Goal: Task Accomplishment & Management: Complete application form

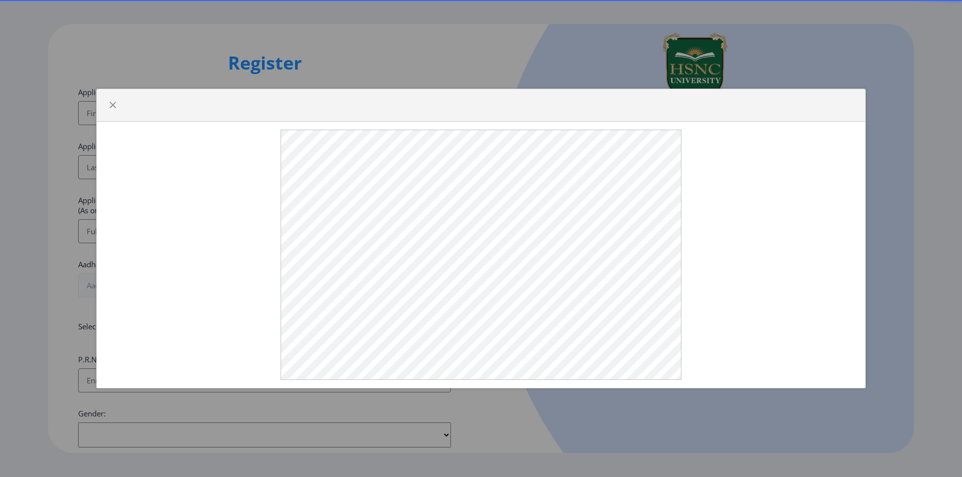
select select
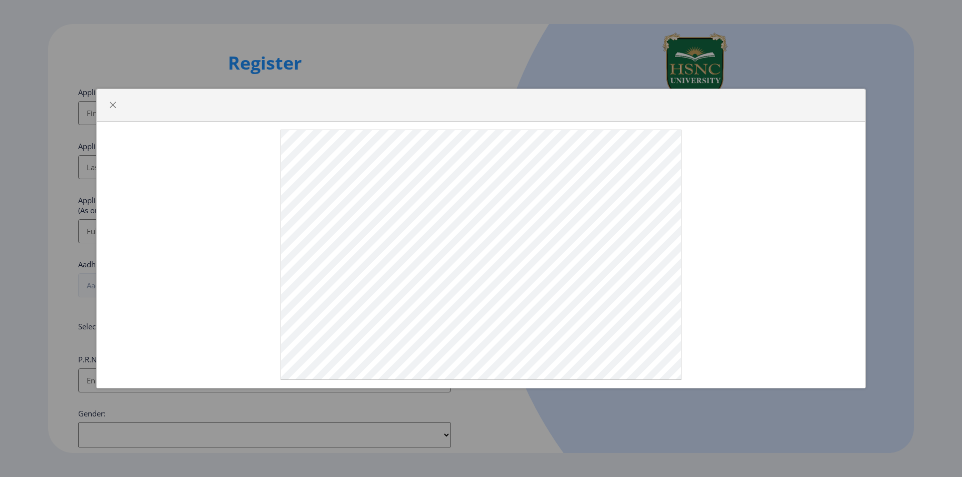
click at [296, 49] on div at bounding box center [481, 238] width 962 height 477
click at [108, 105] on button "button" at bounding box center [113, 105] width 16 height 16
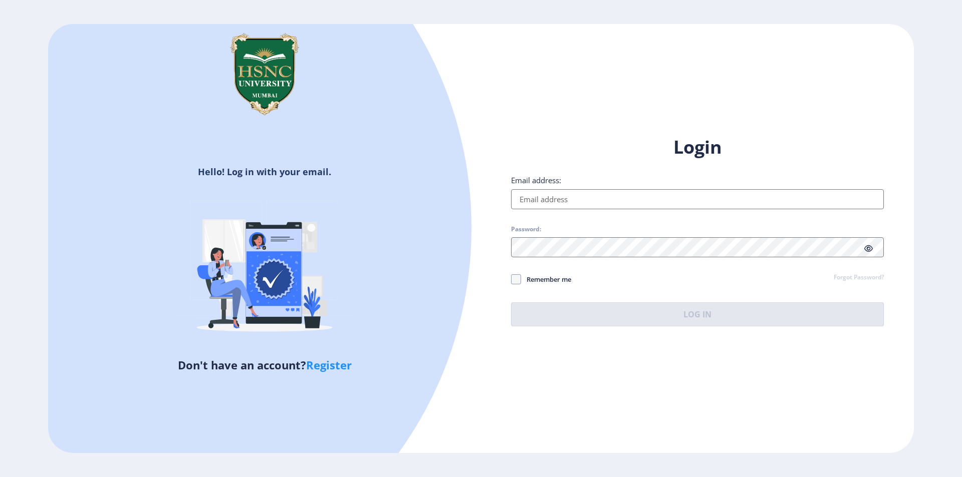
click at [537, 189] on input "Email address:" at bounding box center [697, 199] width 373 height 20
click at [547, 197] on input "Email address:" at bounding box center [697, 199] width 373 height 20
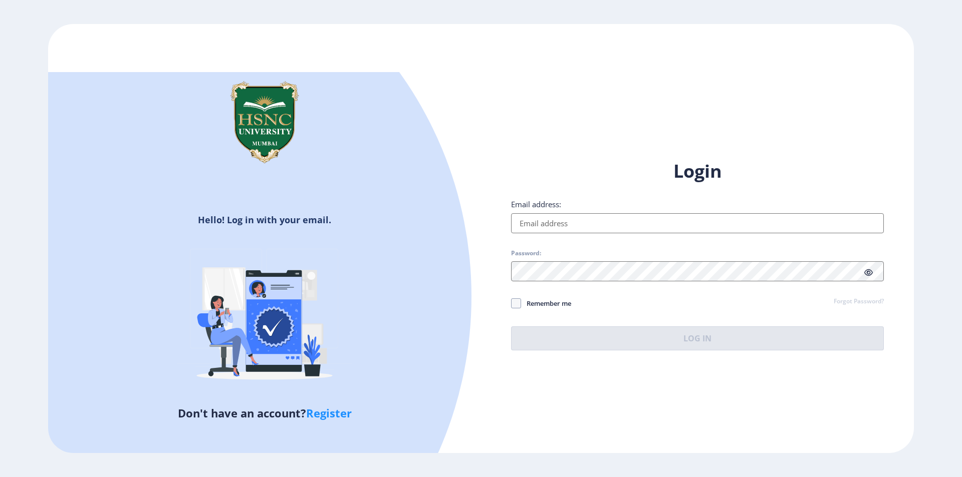
click at [688, 230] on input "Email address:" at bounding box center [697, 223] width 373 height 20
type input "prathamshanda09@gmail.com"
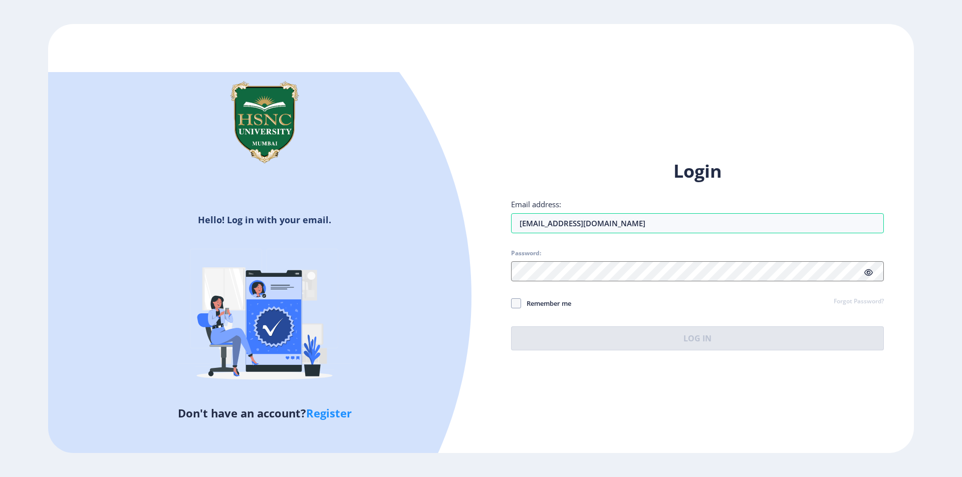
click at [686, 281] on div "Login Email address: prathamshanda09@gmail.com Password: Remember me Forgot Pas…" at bounding box center [697, 254] width 373 height 191
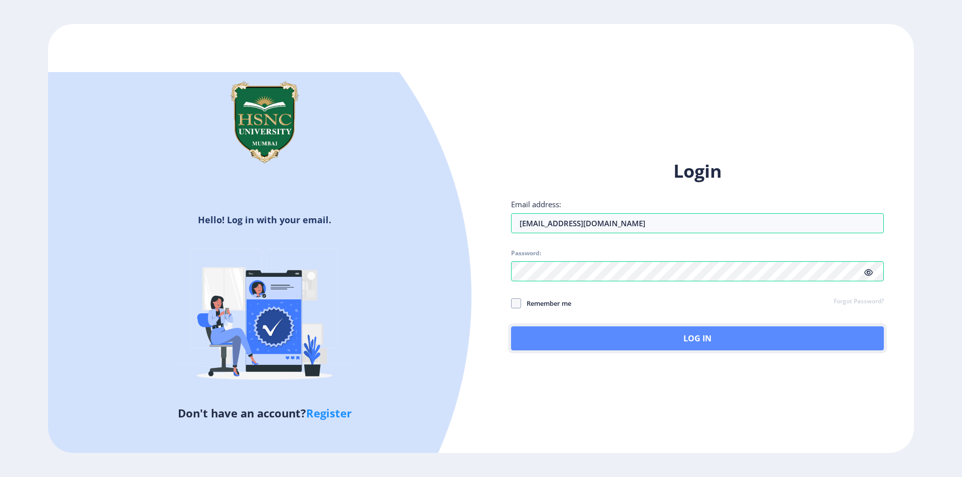
click at [707, 340] on button "Log In" at bounding box center [697, 339] width 373 height 24
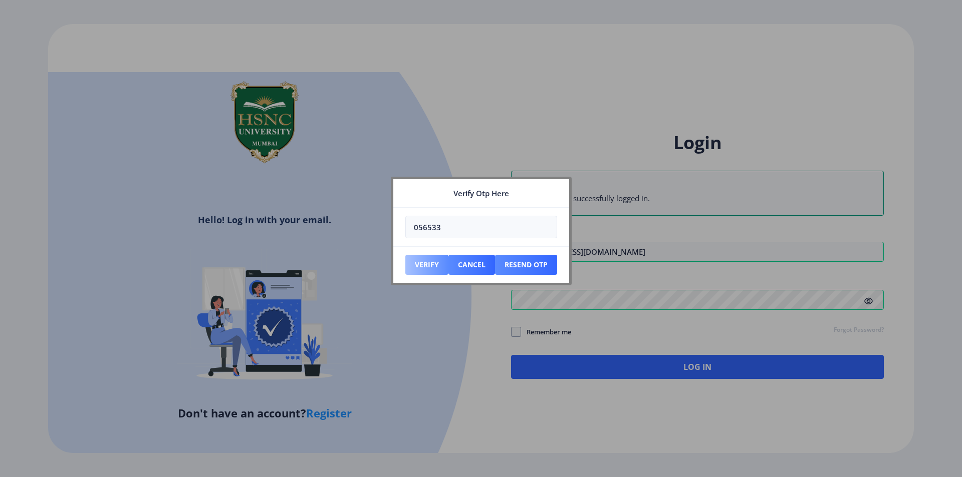
type input "056533"
click at [416, 270] on button "Verify" at bounding box center [426, 265] width 43 height 20
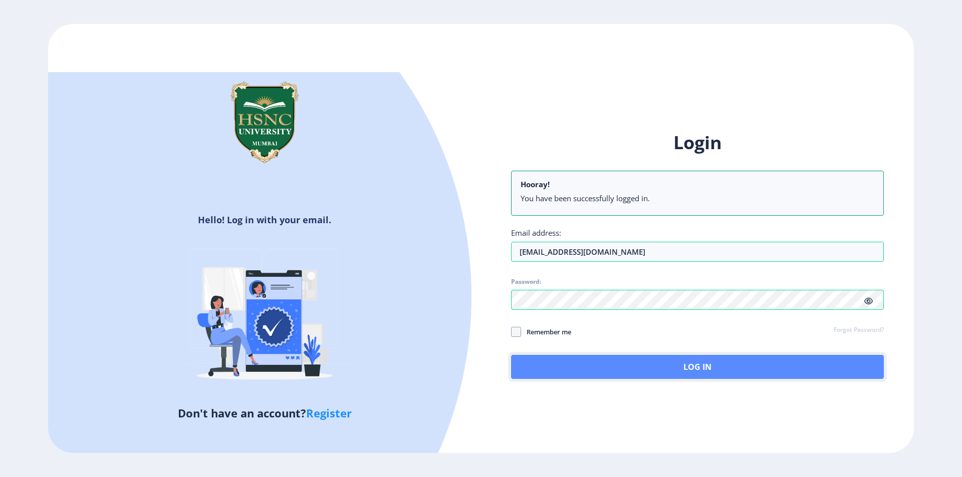
click at [716, 372] on button "Log In" at bounding box center [697, 367] width 373 height 24
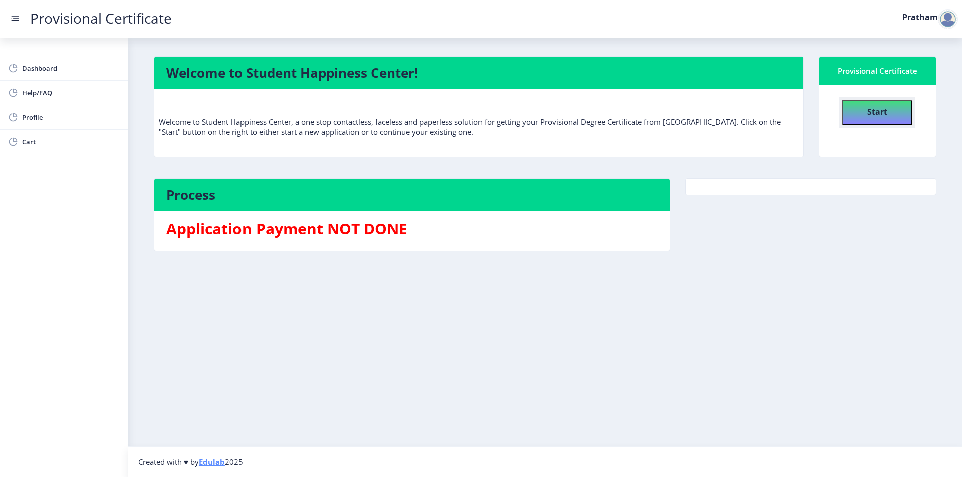
click at [889, 116] on button "Start" at bounding box center [877, 112] width 70 height 25
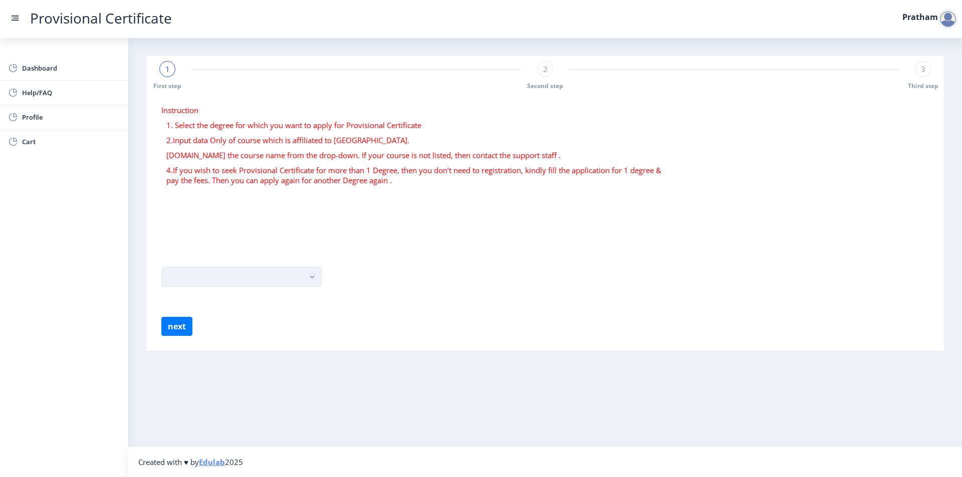
click at [304, 267] on button "button" at bounding box center [241, 277] width 160 height 20
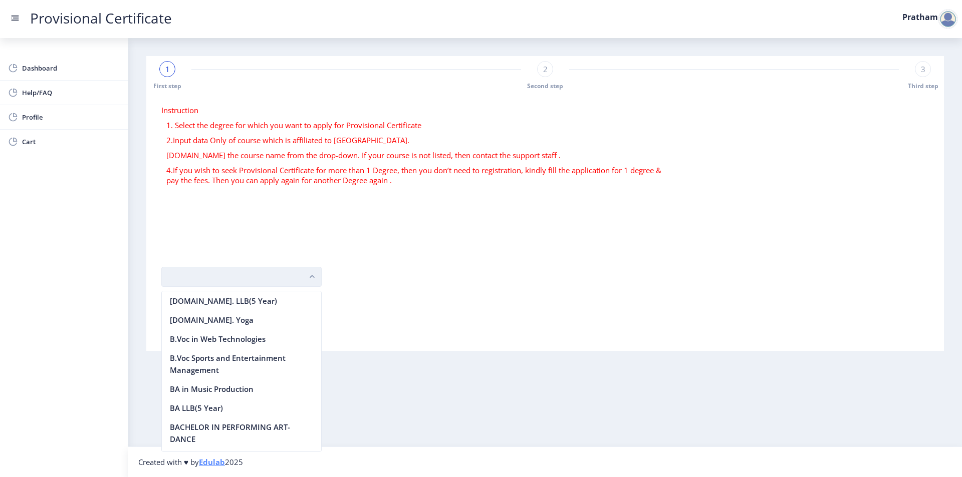
click at [222, 272] on button "button" at bounding box center [241, 277] width 160 height 20
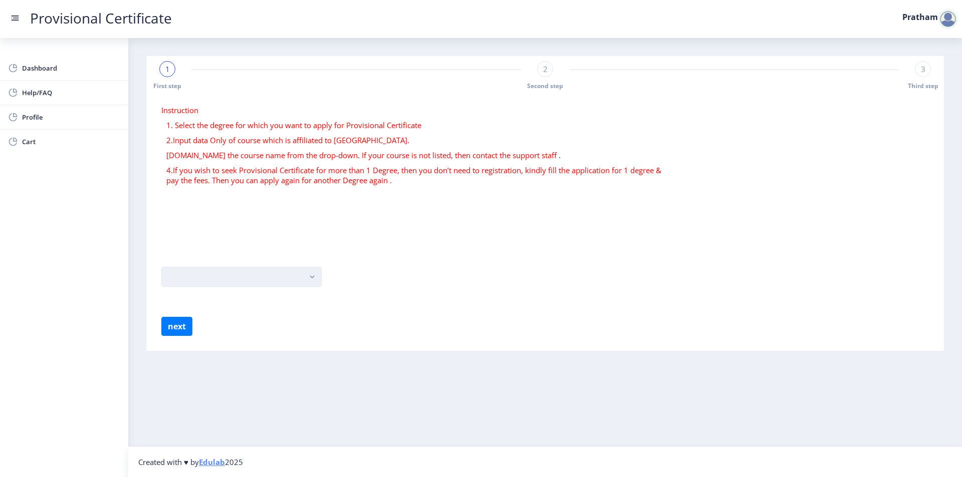
click at [222, 274] on button "button" at bounding box center [241, 277] width 160 height 20
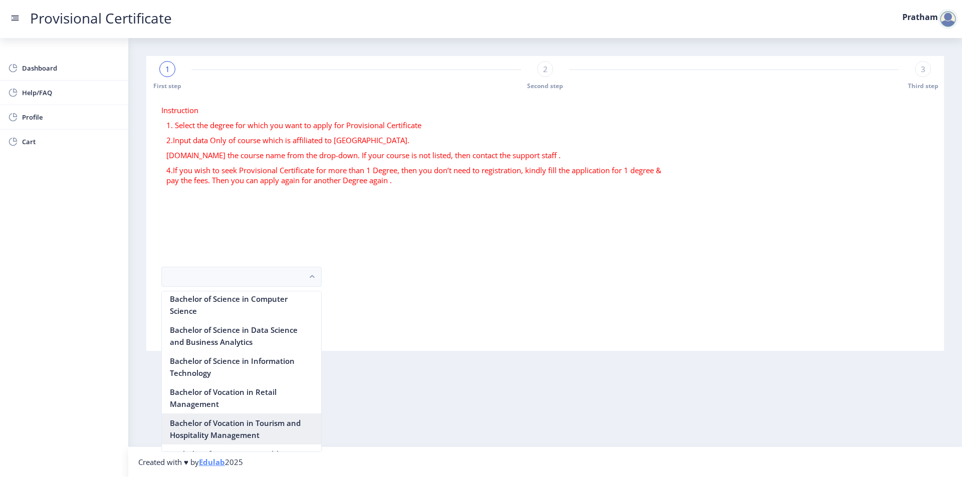
scroll to position [801, 0]
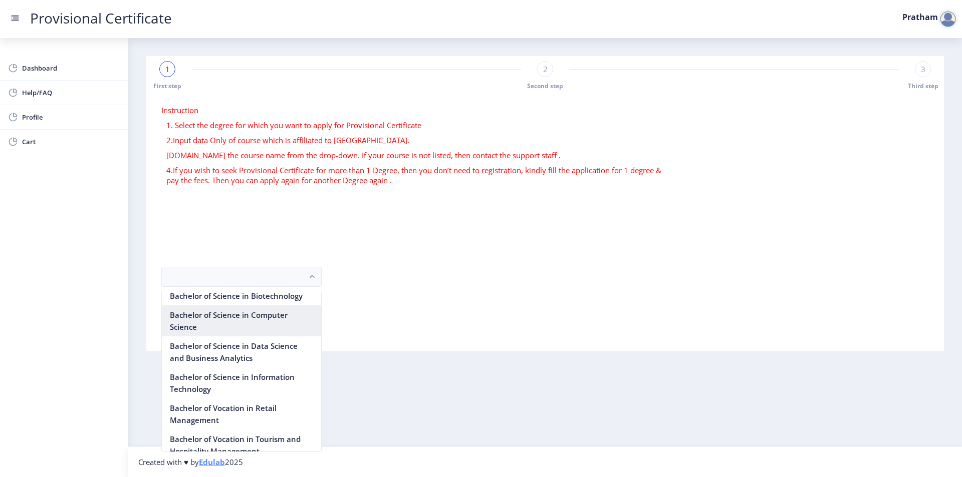
click at [258, 337] on nb-option "Bachelor of Science in Computer Science" at bounding box center [241, 321] width 159 height 31
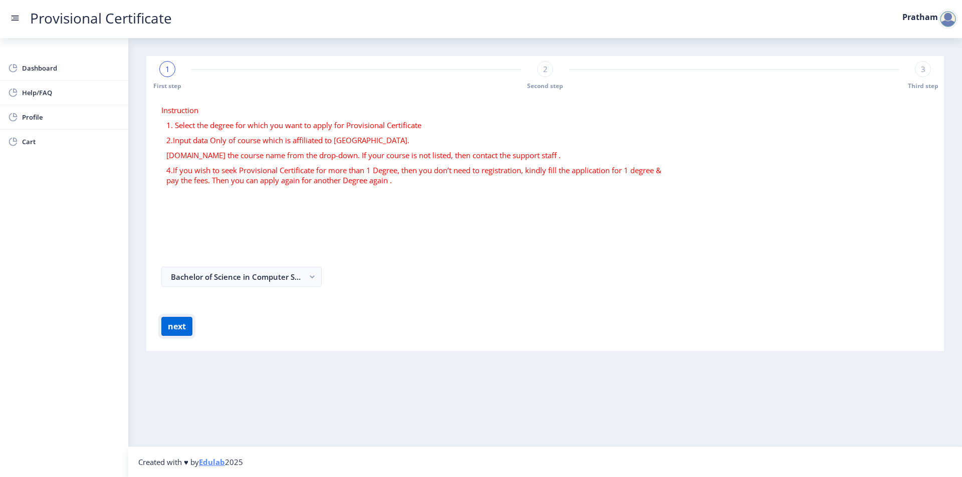
click at [176, 333] on button "next" at bounding box center [176, 326] width 31 height 19
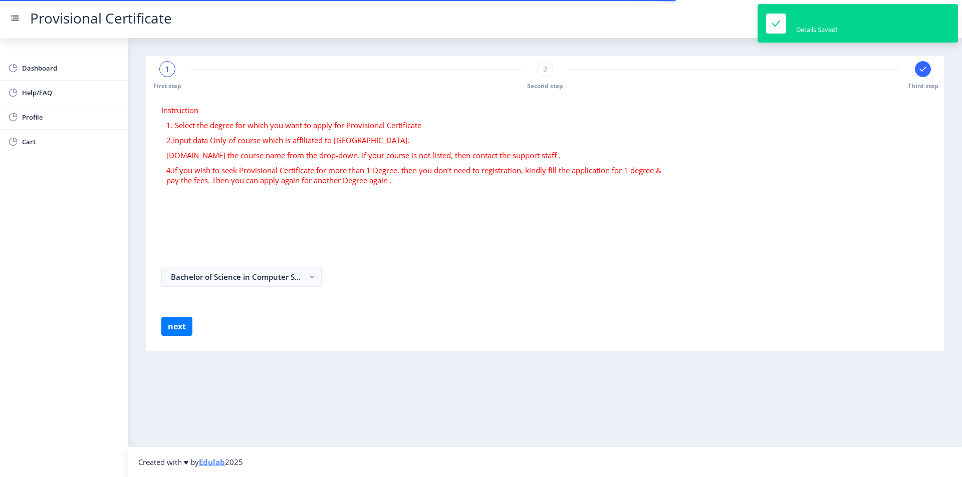
select select
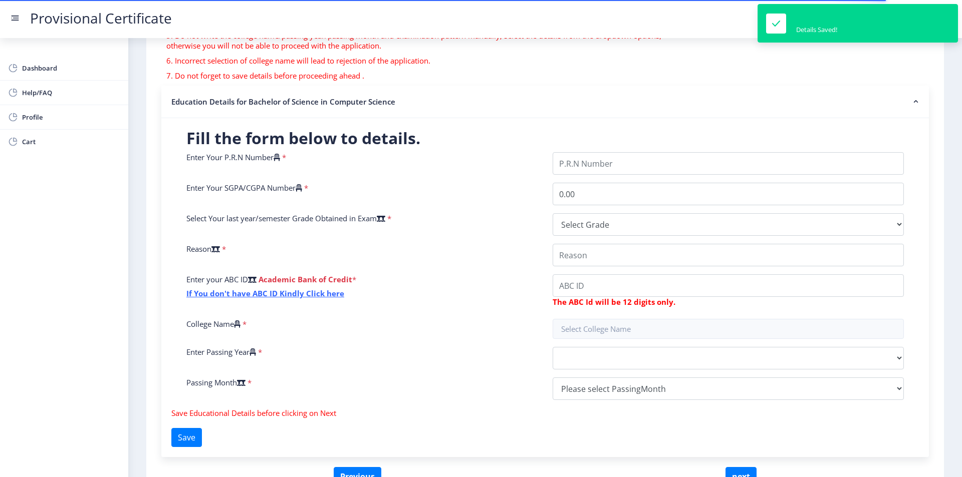
scroll to position [150, 0]
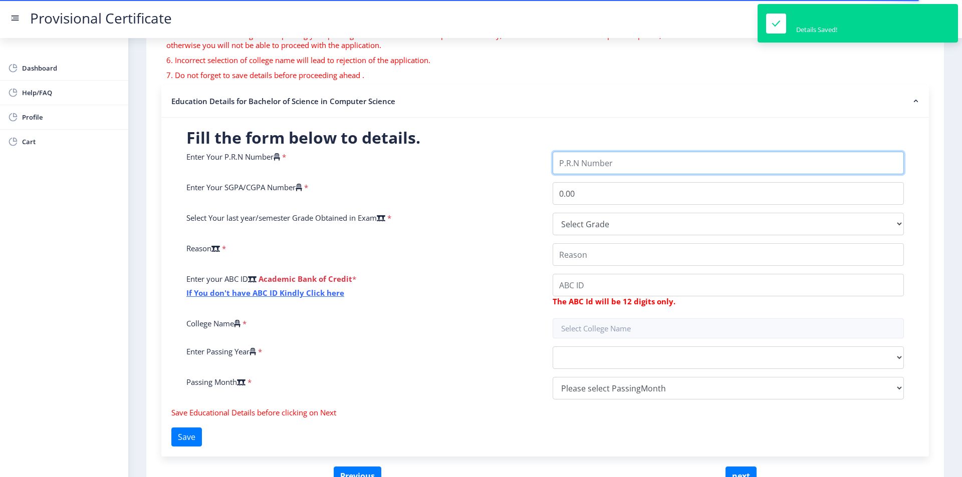
click at [619, 163] on input "Enter Your P.R.N Number" at bounding box center [727, 163] width 351 height 23
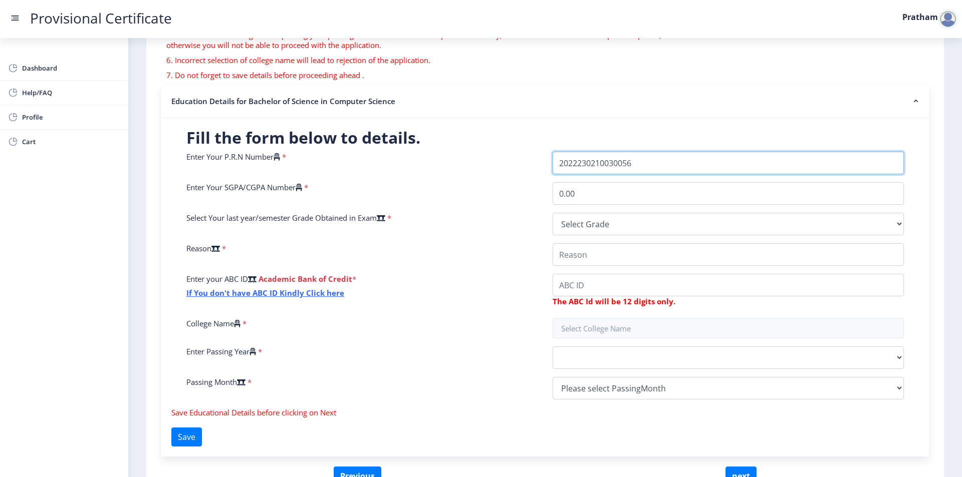
type input "2022230210030056"
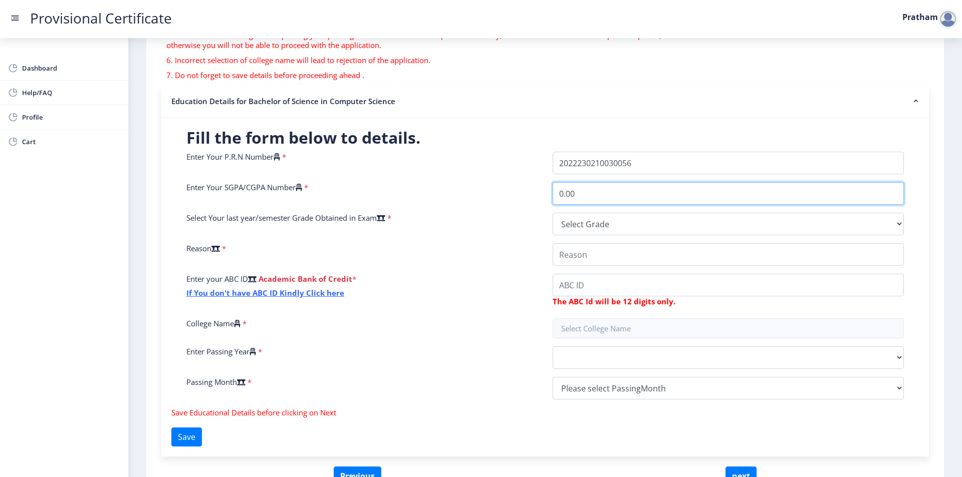
click at [600, 189] on input "0.00" at bounding box center [727, 193] width 351 height 23
type input "0"
type input "9.63"
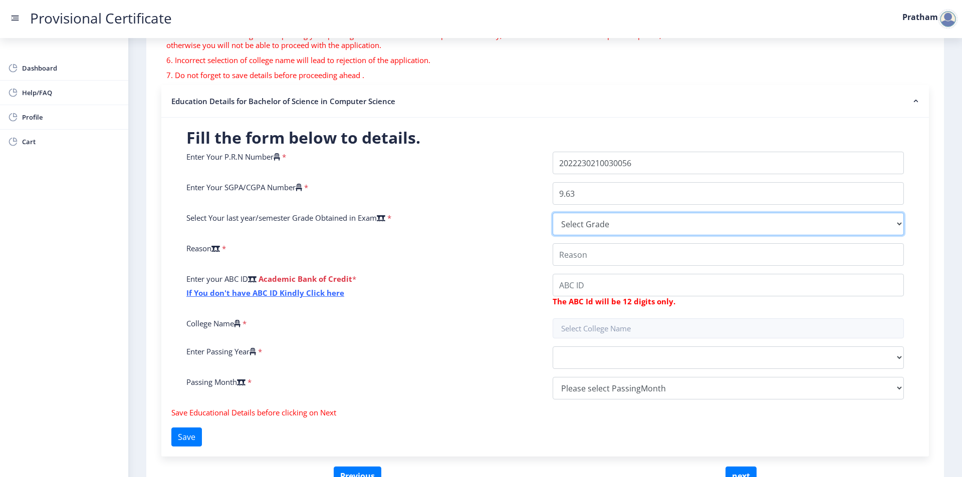
click at [568, 226] on select "Select Grade O A+ A B+ B C D F(Fail)" at bounding box center [727, 224] width 351 height 23
select select "A+"
click at [552, 213] on select "Select Grade O A+ A B+ B C D F(Fail)" at bounding box center [727, 224] width 351 height 23
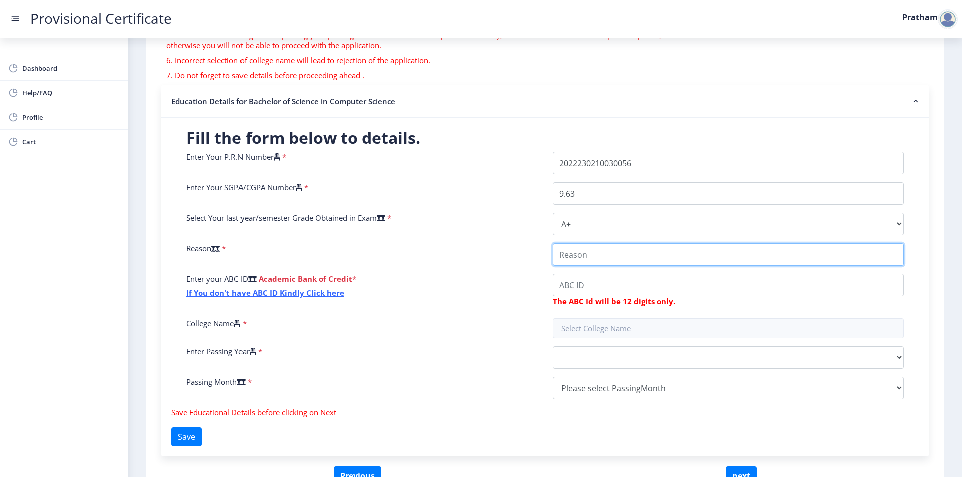
click at [584, 257] on input "College Name" at bounding box center [727, 254] width 351 height 23
click at [587, 251] on input "College Name" at bounding box center [727, 254] width 351 height 23
type input "Admission for MCA (Post-Graduate)"
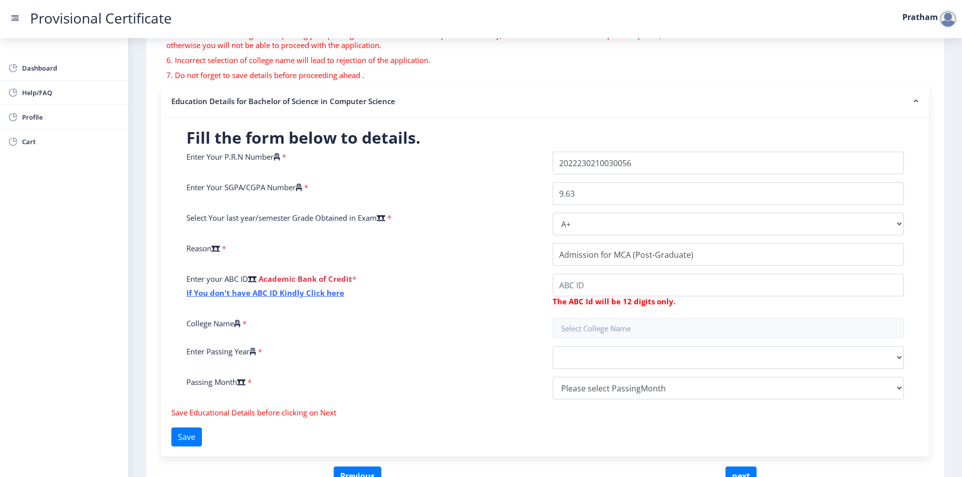
drag, startPoint x: 612, startPoint y: 301, endPoint x: 621, endPoint y: 289, distance: 15.0
click at [613, 297] on b "The ABC Id will be 12 digits only." at bounding box center [613, 302] width 123 height 10
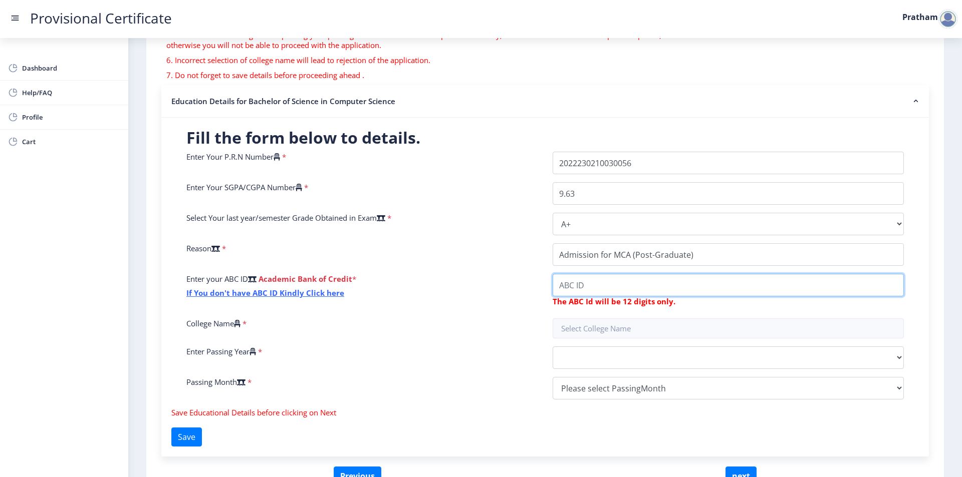
click at [623, 285] on input "College Name" at bounding box center [727, 285] width 351 height 23
type input "440342650312"
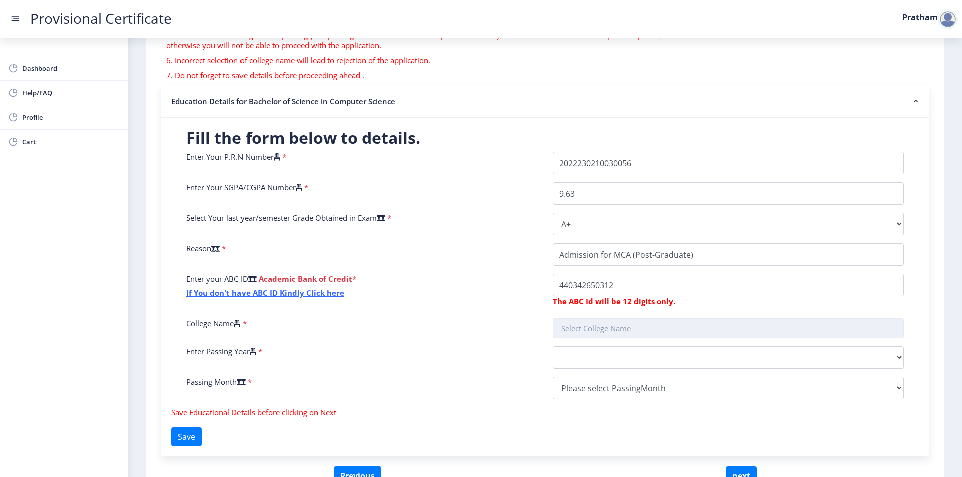
click at [637, 329] on input "text" at bounding box center [727, 329] width 351 height 20
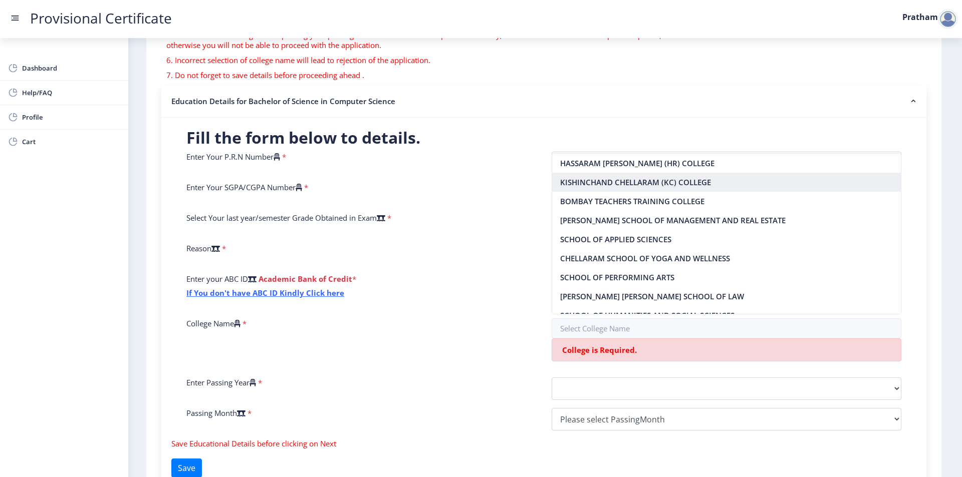
click at [649, 181] on nb-option "KISHINCHAND CHELLARAM (KC) COLLEGE" at bounding box center [726, 182] width 349 height 19
type input "KISHINCHAND CHELLARAM (KC) COLLEGE"
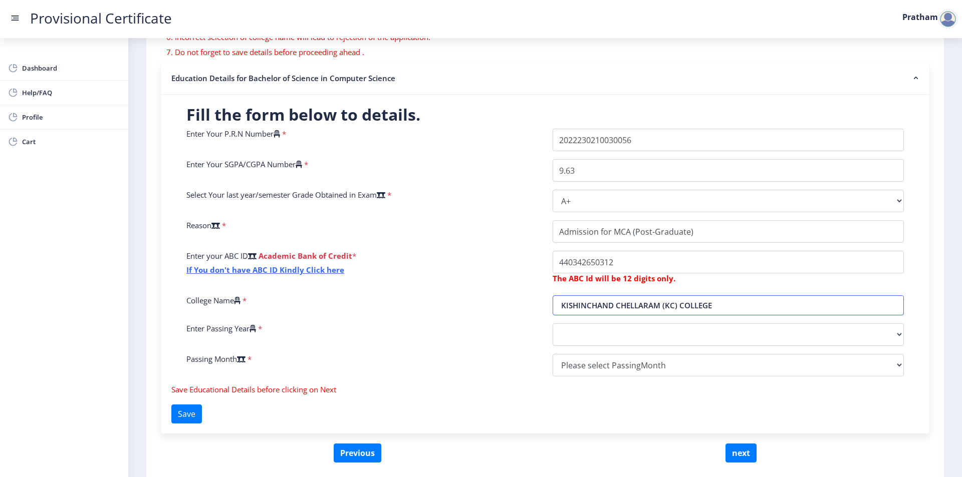
scroll to position [210, 0]
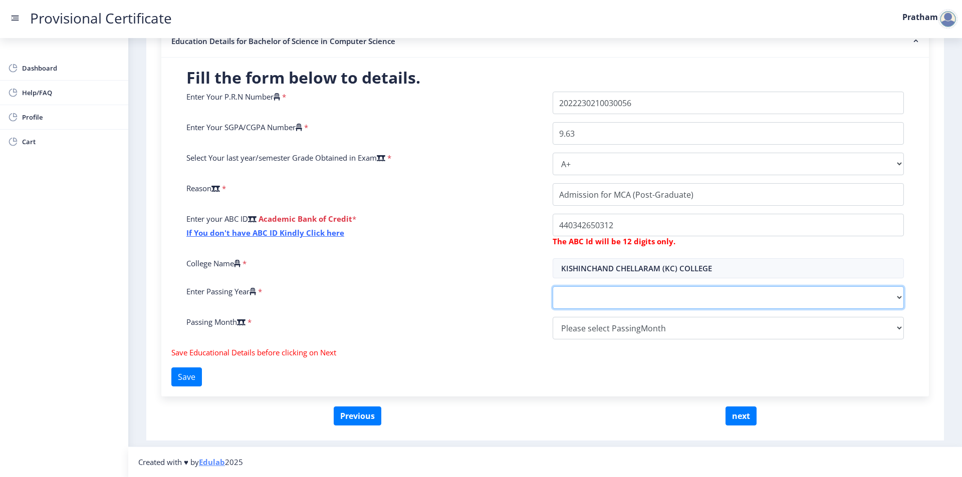
click at [565, 300] on select "2025 2024 2023 2022 2021 2020 2019 2018 2017 2016 2015 2014 2013 2012 2011 2010…" at bounding box center [727, 297] width 351 height 23
select select "2025"
click at [552, 286] on select "2025 2024 2023 2022 2021 2020 2019 2018 2017 2016 2015 2014 2013 2012 2011 2010…" at bounding box center [727, 297] width 351 height 23
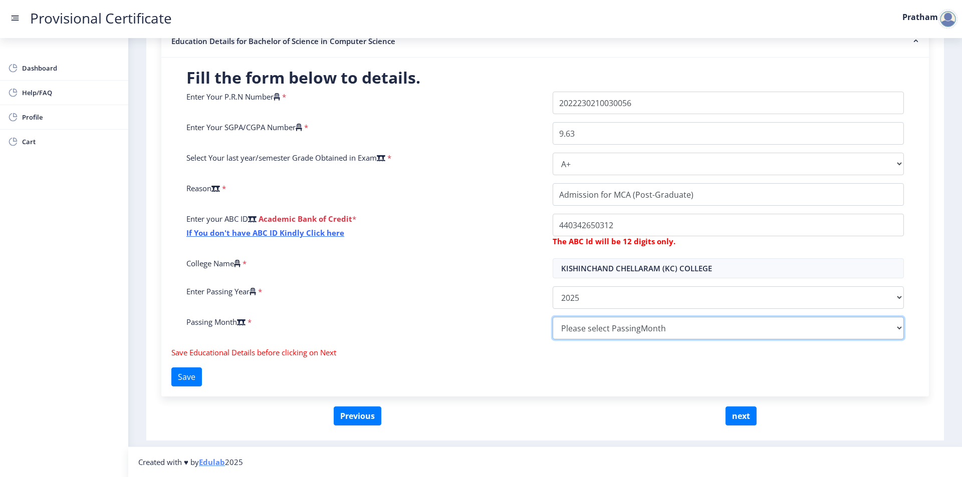
click at [612, 323] on select "Please select PassingMonth (01) January (02) February (03) March (04) April (05…" at bounding box center [727, 328] width 351 height 23
select select "July"
click at [552, 317] on select "Please select PassingMonth (01) January (02) February (03) March (04) April (05…" at bounding box center [727, 328] width 351 height 23
click at [734, 416] on button "next" at bounding box center [740, 416] width 31 height 19
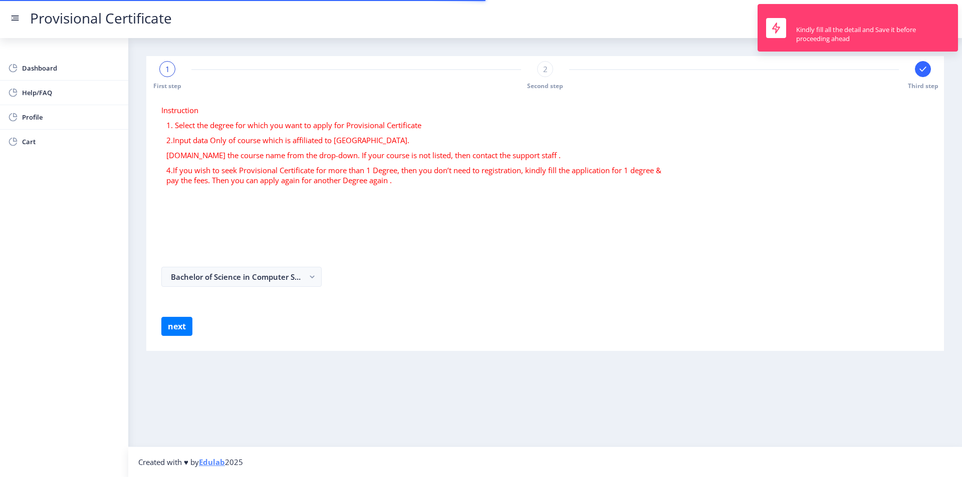
select select
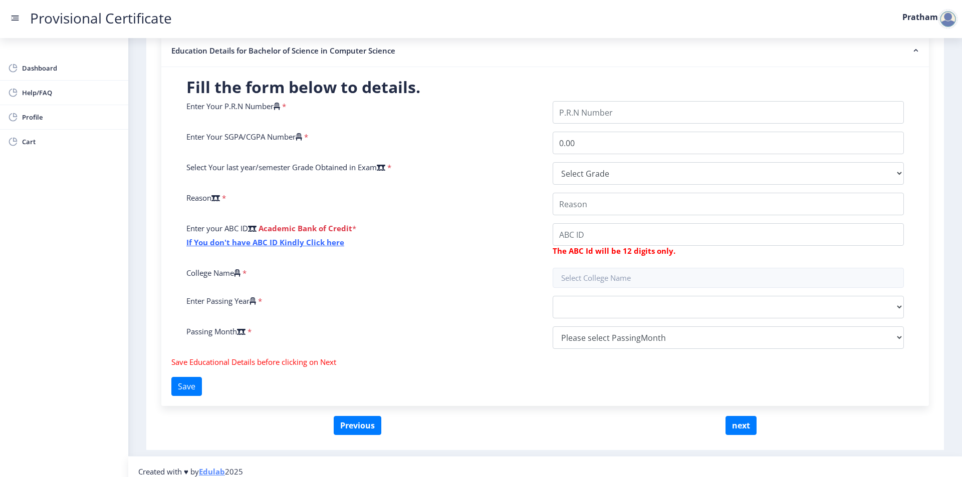
scroll to position [210, 0]
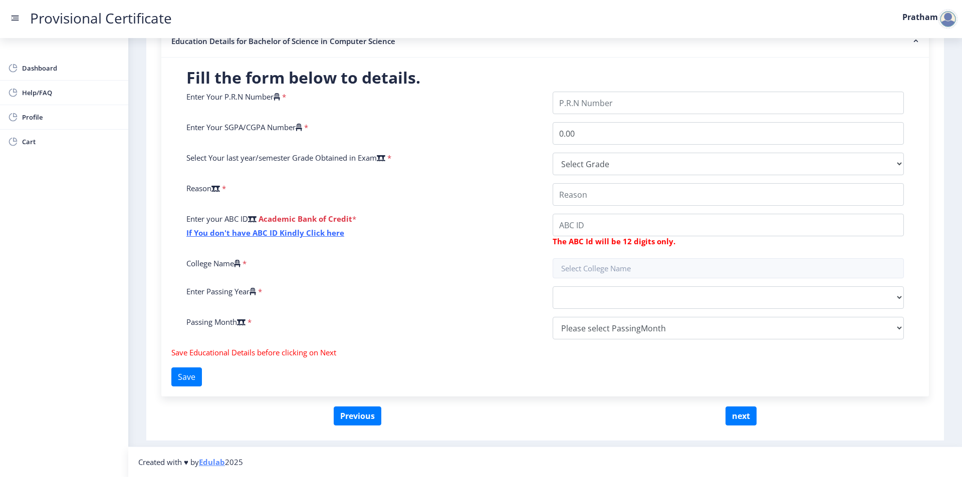
click at [364, 405] on form "Education Details for Bachelor of Science in Computer Science Fill the form bel…" at bounding box center [544, 216] width 767 height 382
click at [368, 413] on button "Previous" at bounding box center [358, 416] width 48 height 19
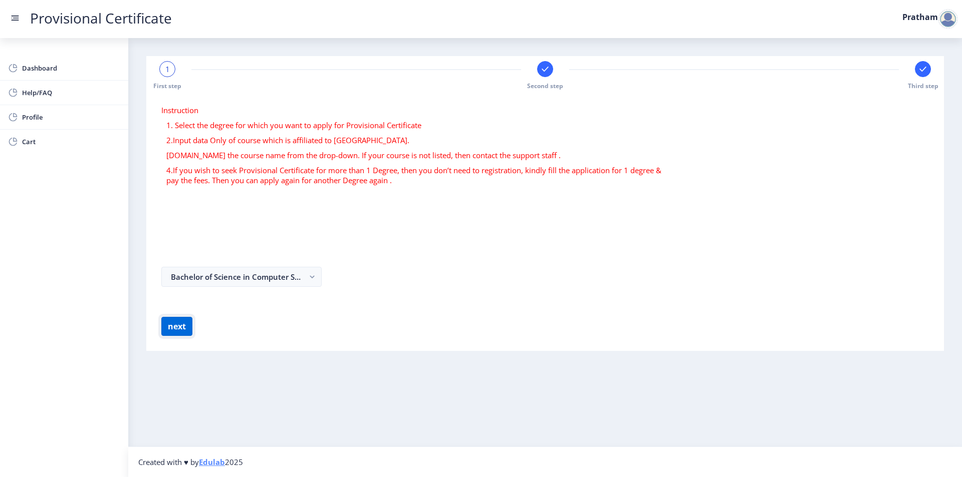
click at [178, 332] on button "next" at bounding box center [176, 326] width 31 height 19
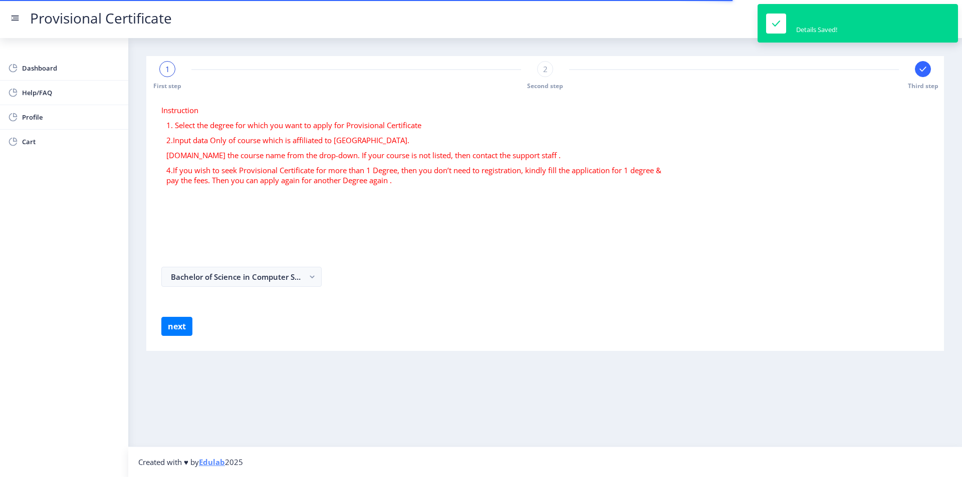
select select
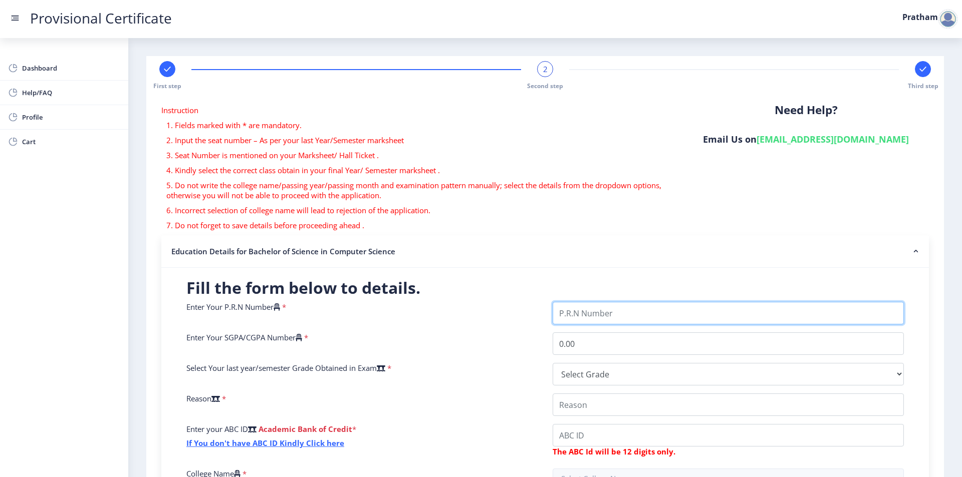
click at [624, 309] on input "Enter Your P.R.N Number" at bounding box center [727, 313] width 351 height 23
type input "2022230210030056"
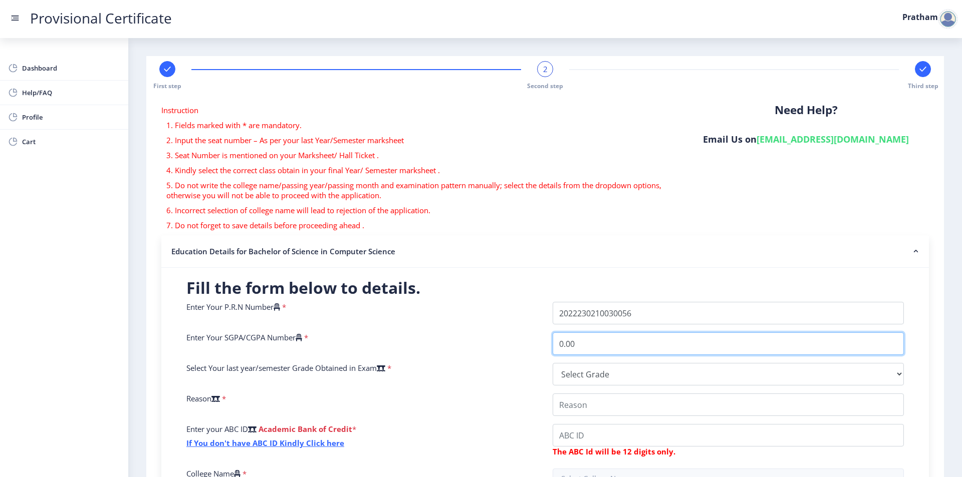
click at [622, 343] on input "0.00" at bounding box center [727, 344] width 351 height 23
type input "0"
type input "9.63"
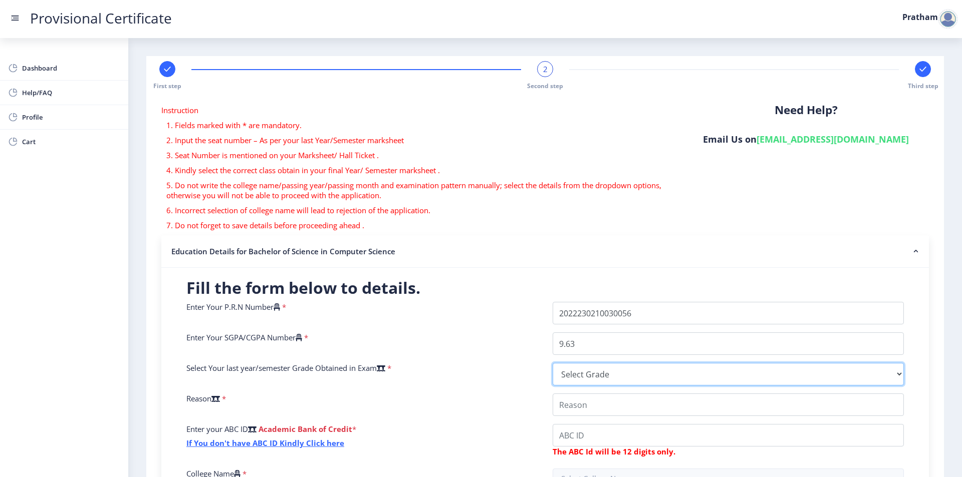
drag, startPoint x: 648, startPoint y: 377, endPoint x: 652, endPoint y: 373, distance: 6.0
click at [649, 377] on select "Select Grade O A+ A B+ B C D F(Fail)" at bounding box center [727, 374] width 351 height 23
select select "A+"
click at [552, 363] on select "Select Grade O A+ A B+ B C D F(Fail)" at bounding box center [727, 374] width 351 height 23
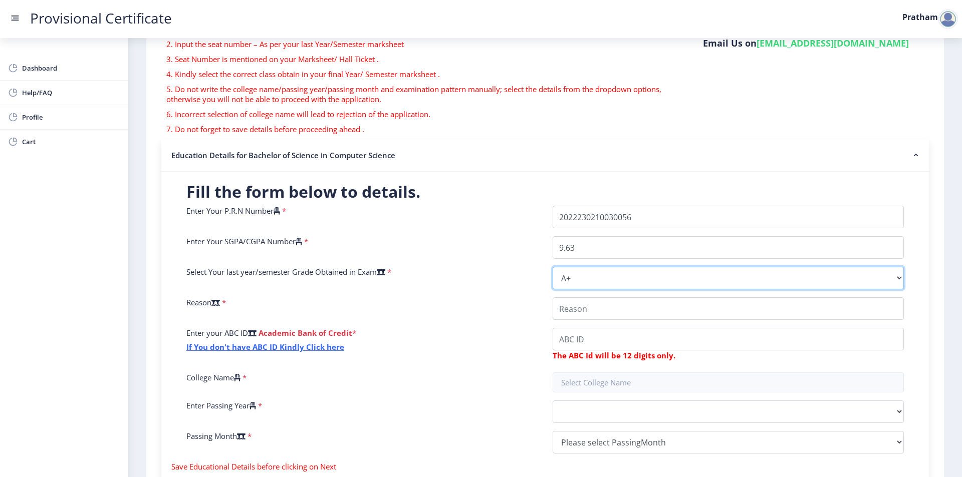
scroll to position [100, 0]
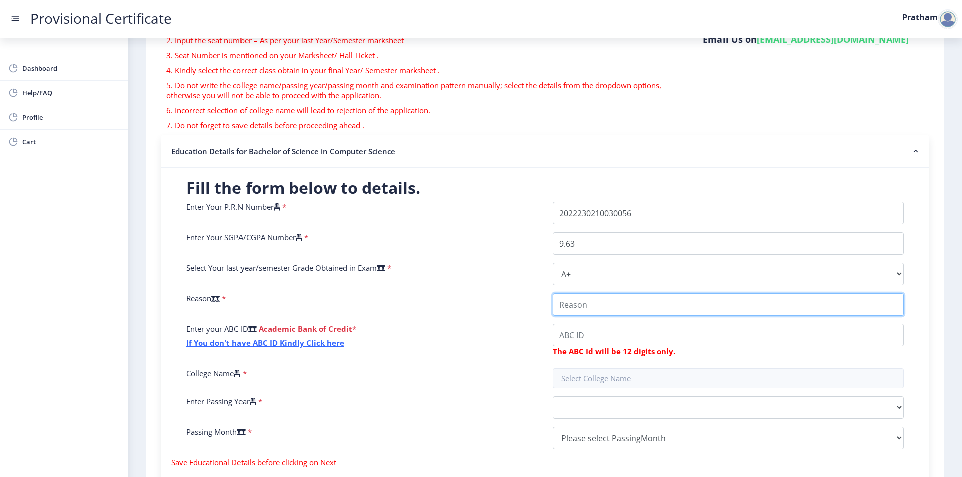
click at [622, 309] on input "College Name" at bounding box center [727, 305] width 351 height 23
type input "Admission for MCA (Post-Graduate)"
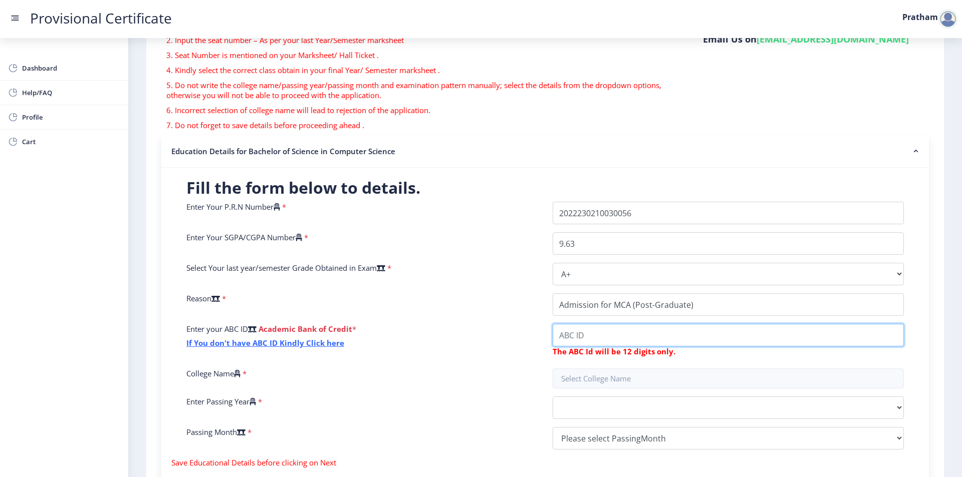
click at [639, 335] on input "College Name" at bounding box center [727, 335] width 351 height 23
type input "Admission fo"
drag, startPoint x: 583, startPoint y: 341, endPoint x: 522, endPoint y: 341, distance: 60.6
click at [522, 341] on div "Enter Your P.R.N Number * Enter Your SGPA/CGPA Number * 9.63 Select Your last y…" at bounding box center [545, 330] width 732 height 256
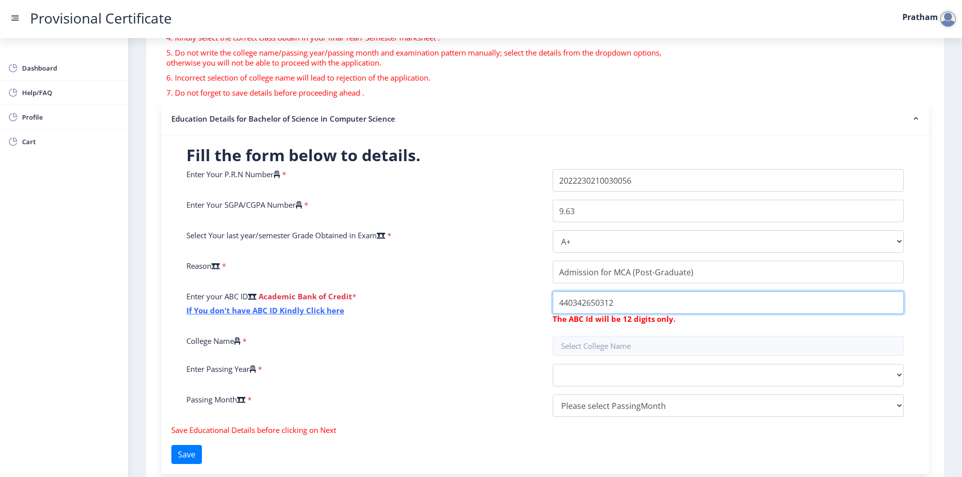
scroll to position [150, 0]
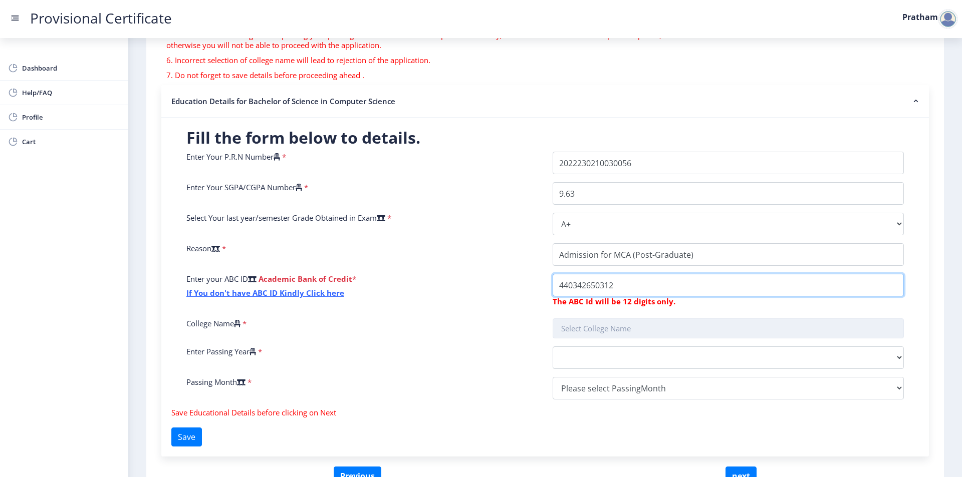
type input "440342650312"
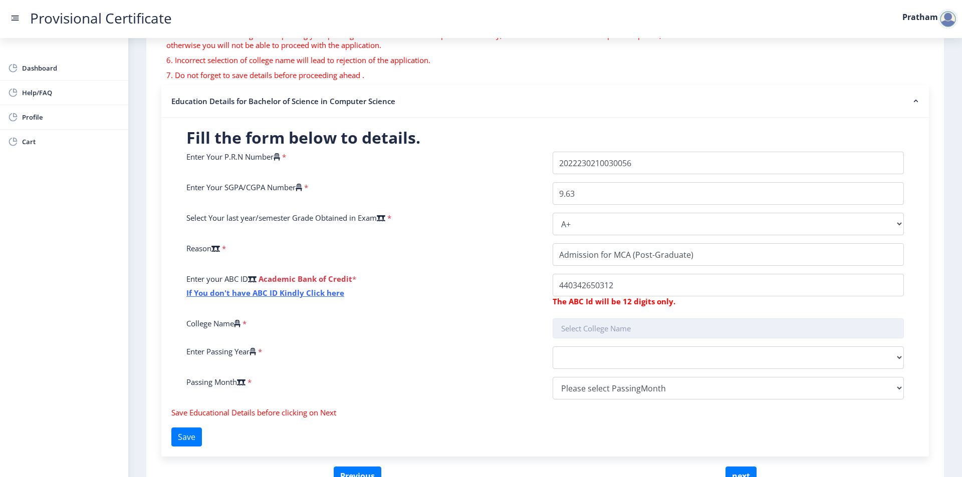
click at [629, 326] on input "text" at bounding box center [727, 329] width 351 height 20
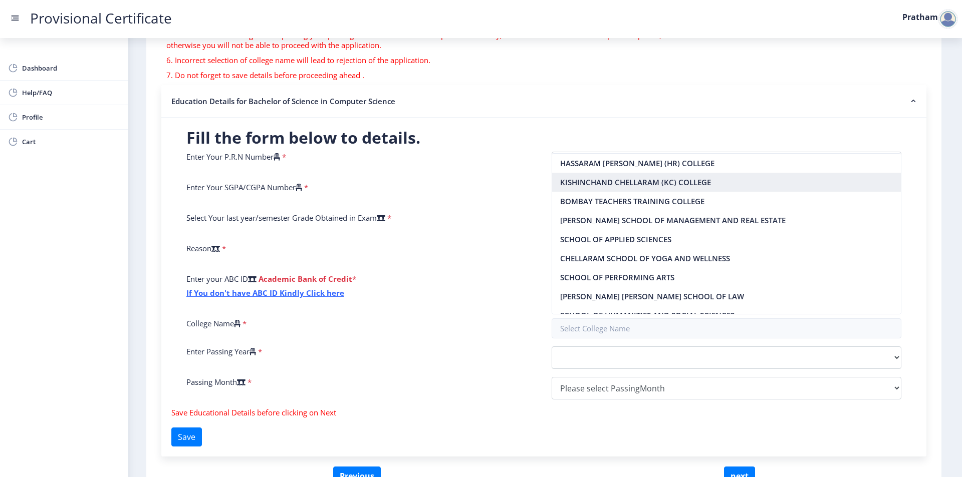
click at [600, 181] on nb-option "KISHINCHAND CHELLARAM (KC) COLLEGE" at bounding box center [726, 182] width 349 height 19
type input "KISHINCHAND CHELLARAM (KC) COLLEGE"
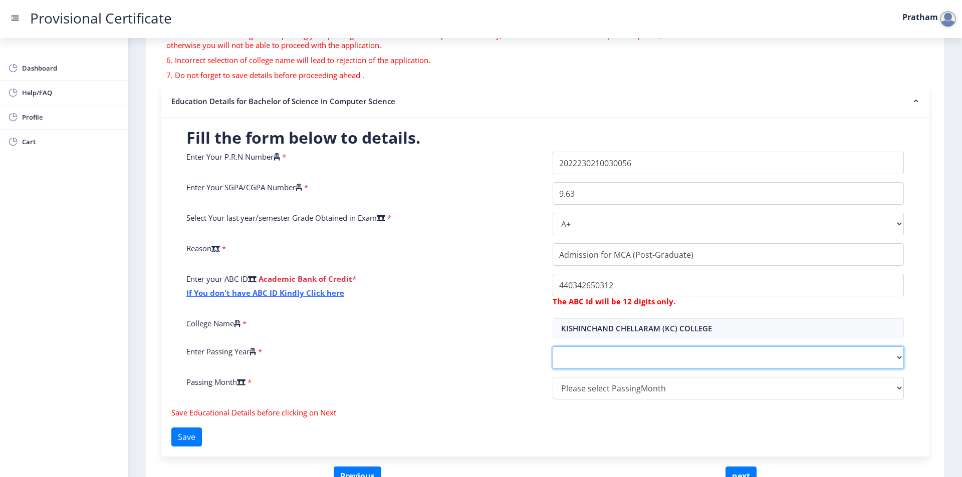
click at [593, 363] on select "2025 2024 2023 2022 2021 2020 2019 2018 2017 2016 2015 2014 2013 2012 2011 2010…" at bounding box center [727, 358] width 351 height 23
select select "2025"
click at [552, 347] on select "2025 2024 2023 2022 2021 2020 2019 2018 2017 2016 2015 2014 2013 2012 2011 2010…" at bounding box center [727, 358] width 351 height 23
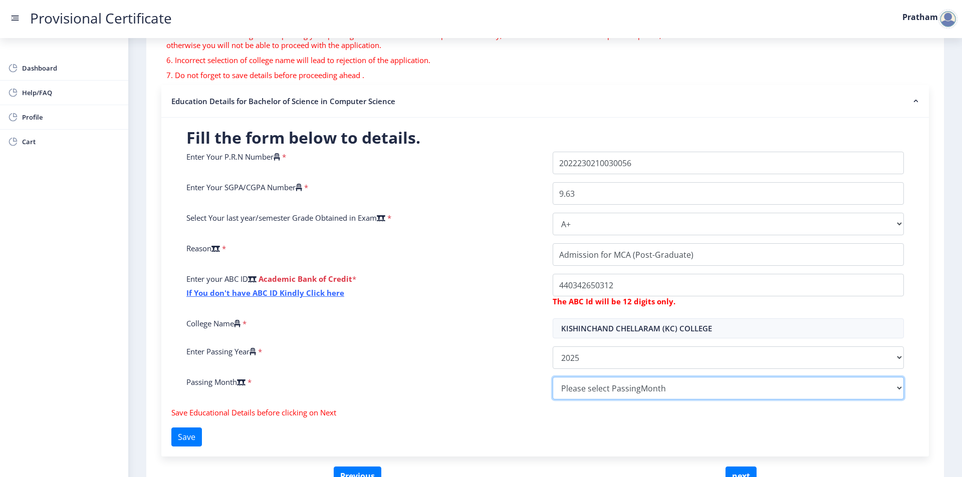
click at [592, 387] on select "Please select PassingMonth (01) January (02) February (03) March (04) April (05…" at bounding box center [727, 388] width 351 height 23
select select "July"
click at [552, 377] on select "Please select PassingMonth (01) January (02) February (03) March (04) April (05…" at bounding box center [727, 388] width 351 height 23
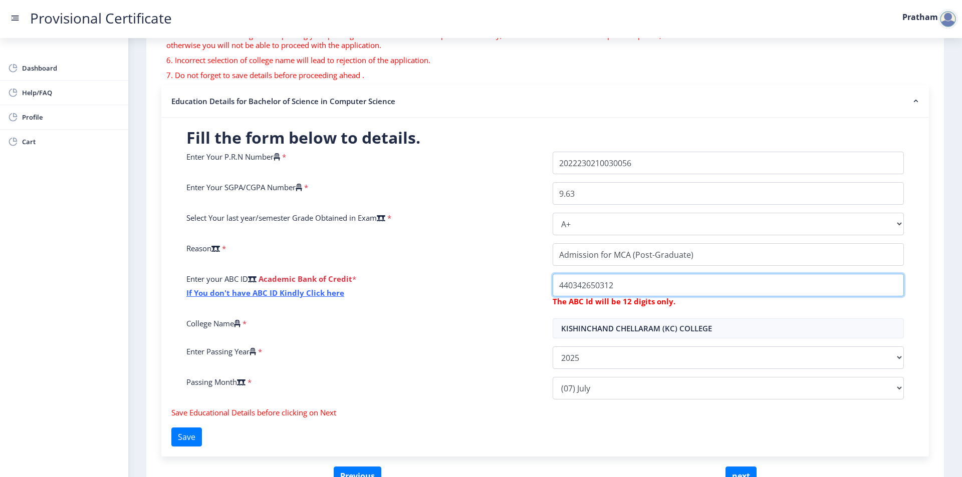
drag, startPoint x: 637, startPoint y: 288, endPoint x: 446, endPoint y: 257, distance: 193.8
click at [446, 257] on div "Enter Your P.R.N Number * Enter Your SGPA/CGPA Number * 9.63 Select Your last y…" at bounding box center [545, 280] width 732 height 256
click at [592, 282] on input "College Name" at bounding box center [727, 285] width 351 height 23
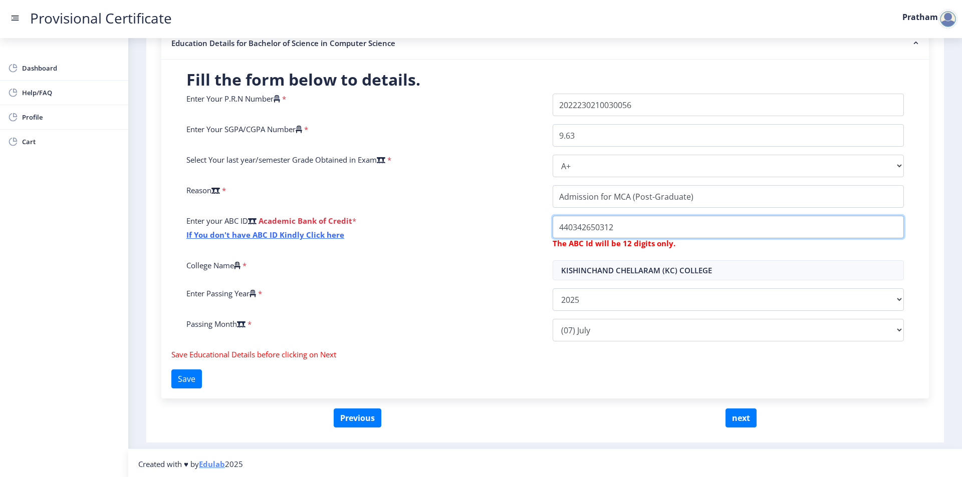
scroll to position [210, 0]
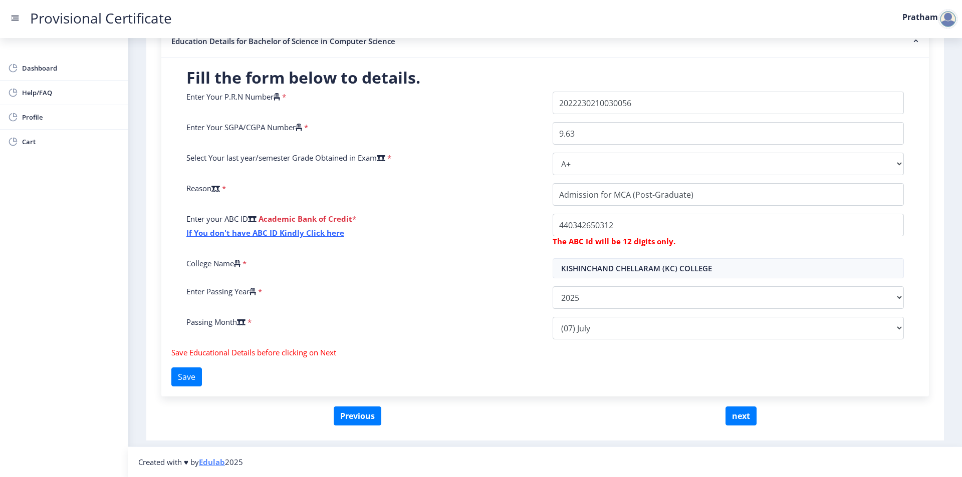
click at [744, 406] on form "Education Details for Bachelor of Science in Computer Science Fill the form bel…" at bounding box center [544, 216] width 767 height 382
click at [741, 414] on button "next" at bounding box center [740, 416] width 31 height 19
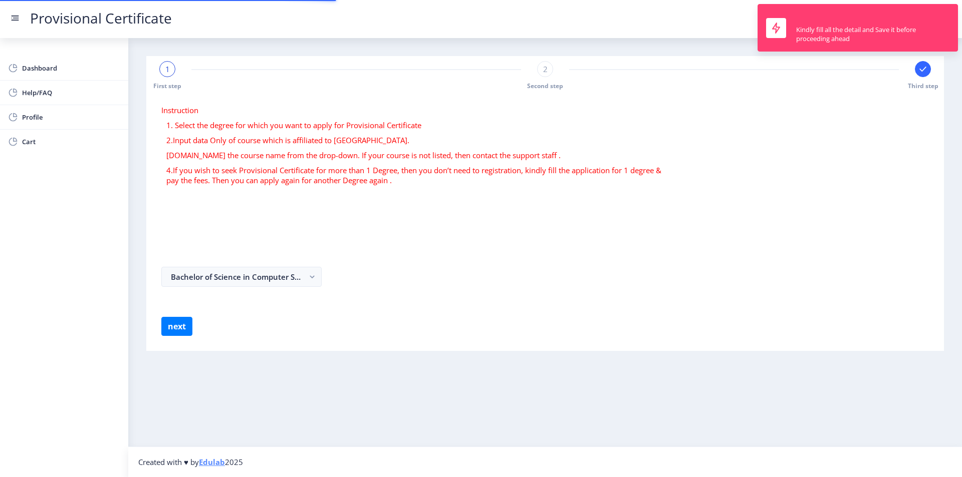
select select
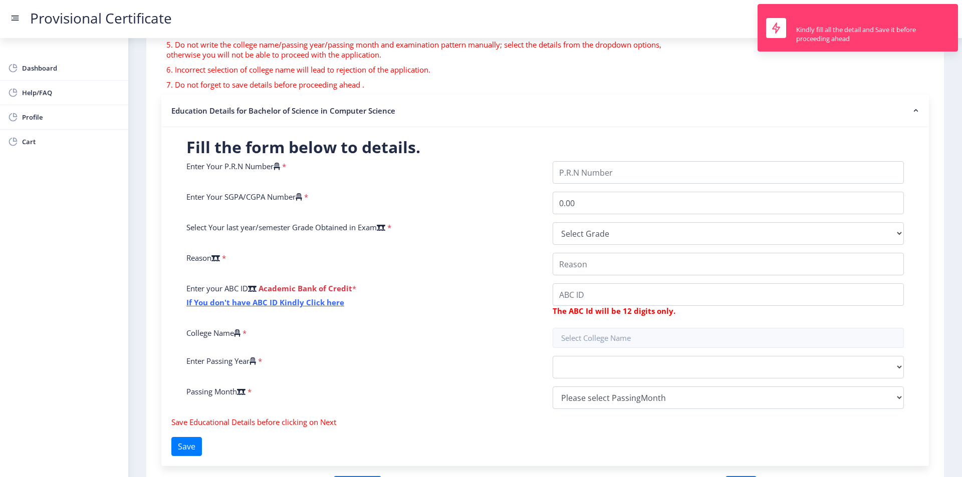
scroll to position [150, 0]
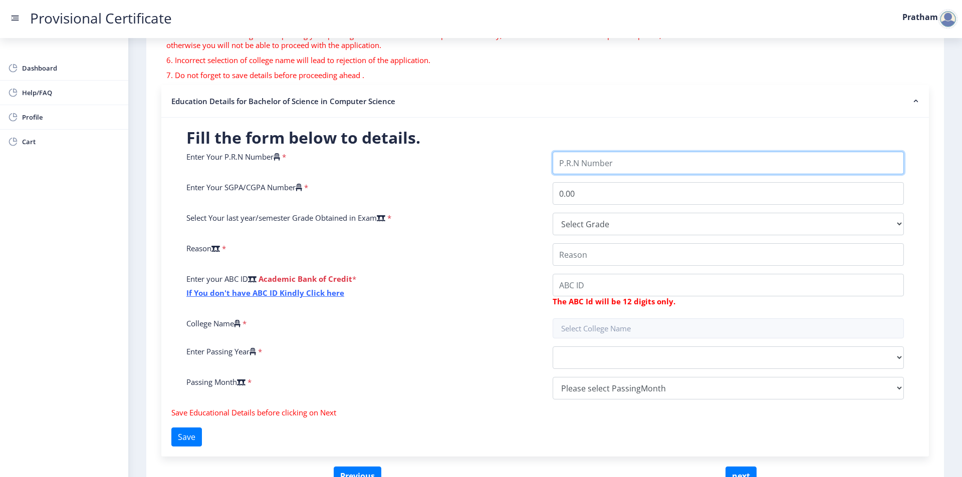
click at [581, 165] on input "Enter Your P.R.N Number" at bounding box center [727, 163] width 351 height 23
type input "2022230210030056"
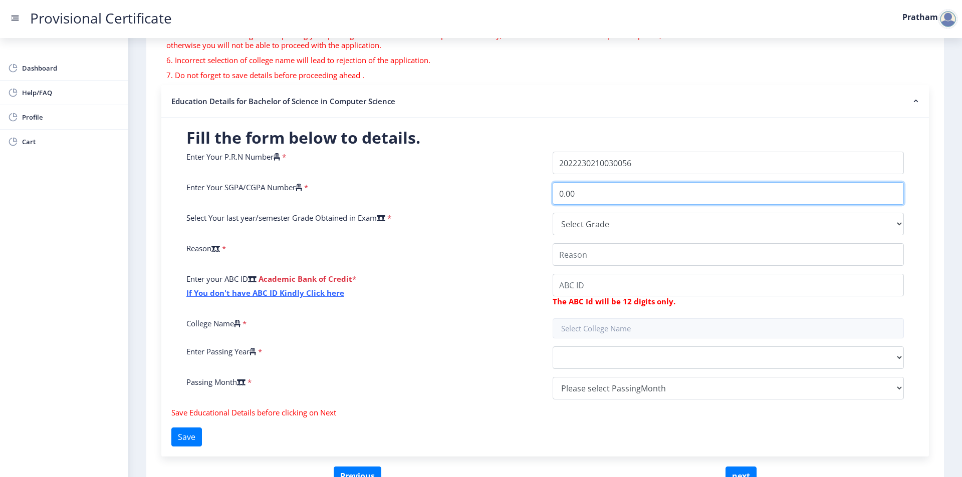
click at [601, 195] on input "0.00" at bounding box center [727, 193] width 351 height 23
drag, startPoint x: 580, startPoint y: 194, endPoint x: 439, endPoint y: 191, distance: 141.3
click at [439, 191] on div "Enter Your P.R.N Number * Enter Your SGPA/CGPA Number * 0.00 Select Your last y…" at bounding box center [545, 280] width 732 height 256
type input "9.63"
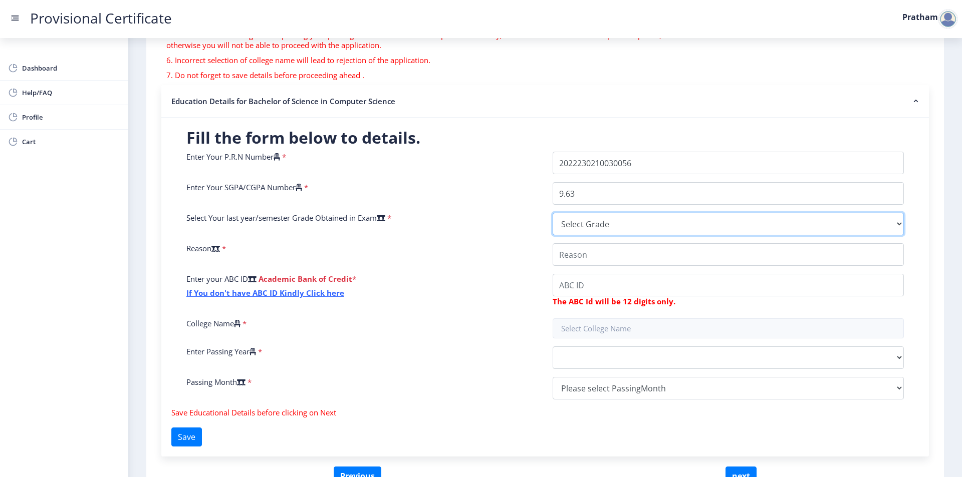
click at [584, 216] on select "Select Grade O A+ A B+ B C D F(Fail)" at bounding box center [727, 224] width 351 height 23
select select "A+"
click at [552, 213] on select "Select Grade O A+ A B+ B C D F(Fail)" at bounding box center [727, 224] width 351 height 23
click at [634, 234] on select "Select Grade O A+ A B+ B C D F(Fail)" at bounding box center [727, 224] width 351 height 23
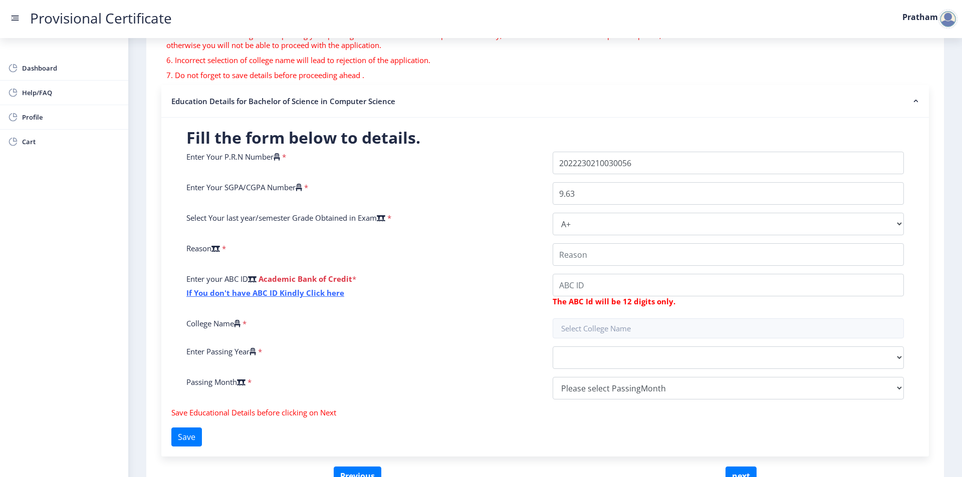
drag, startPoint x: 492, startPoint y: 232, endPoint x: 497, endPoint y: 237, distance: 7.1
click at [492, 232] on div "Select Your last year/semester Grade Obtained in Exam *" at bounding box center [362, 224] width 366 height 23
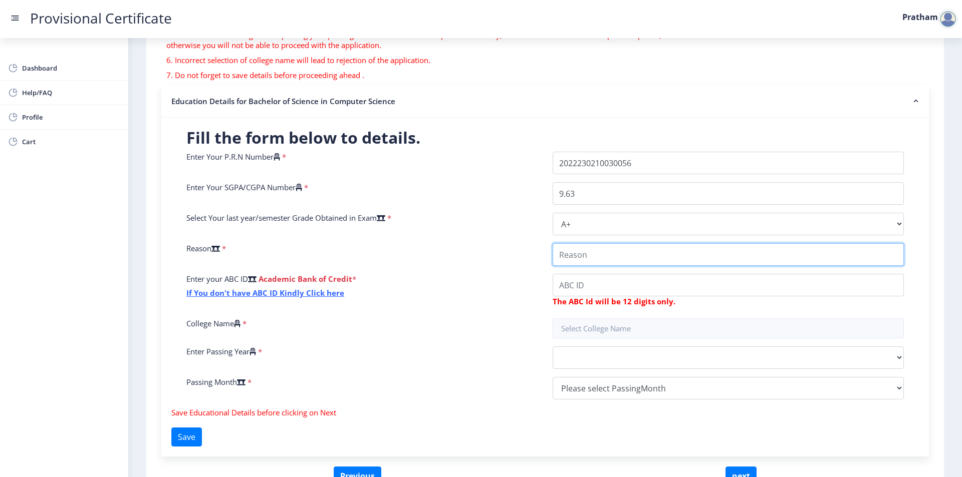
click at [577, 255] on input "College Name" at bounding box center [727, 254] width 351 height 23
type input "Admission for MCA (Post-Graduate)"
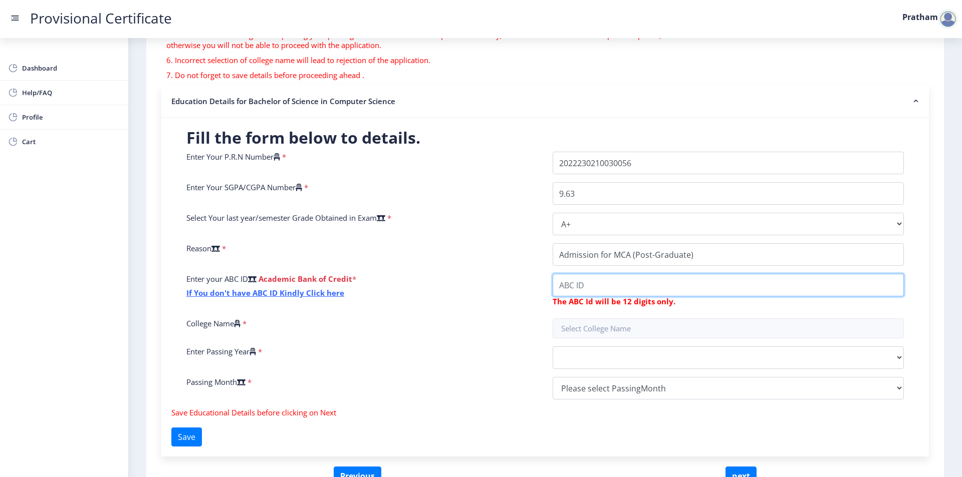
click at [636, 280] on input "College Name" at bounding box center [727, 285] width 351 height 23
click at [640, 291] on input "College Name" at bounding box center [727, 285] width 351 height 23
click at [641, 286] on input "College Name" at bounding box center [727, 285] width 351 height 23
click at [674, 288] on input "College Name" at bounding box center [727, 285] width 351 height 23
paste input "440342650312"
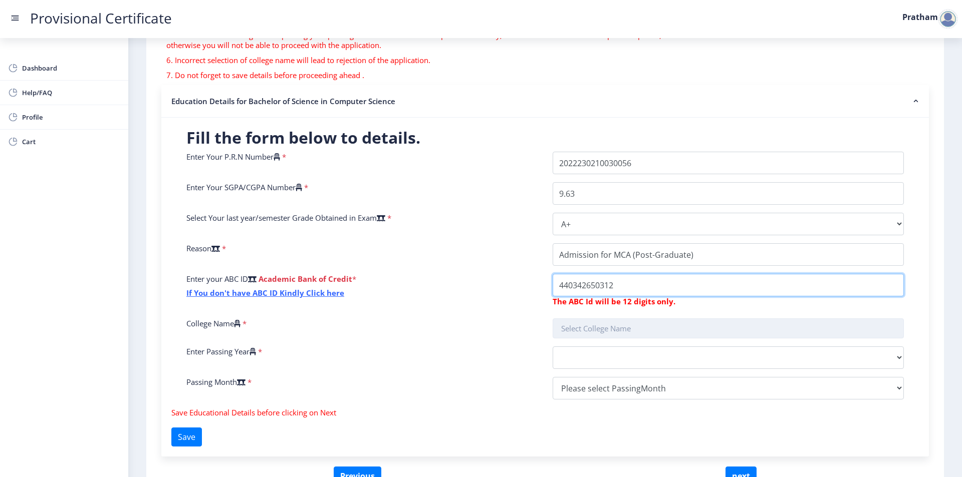
type input "440342650312"
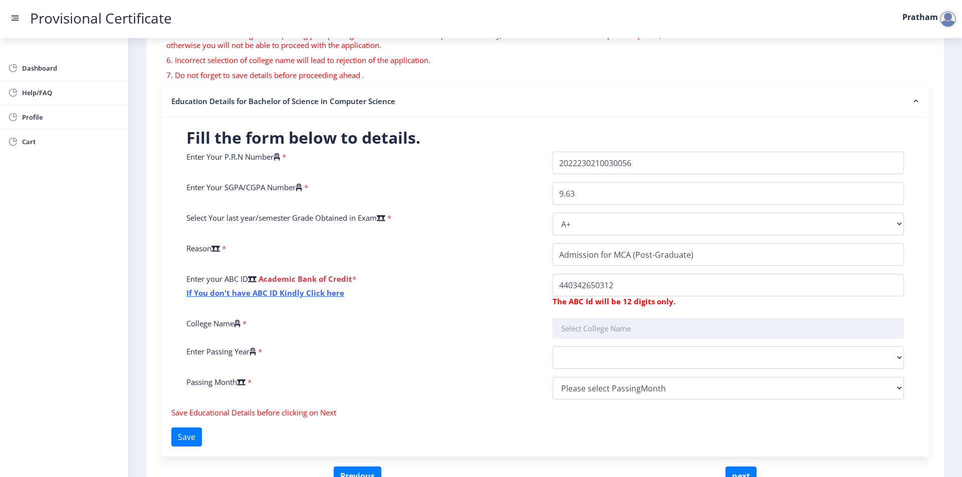
click at [649, 331] on input "text" at bounding box center [727, 329] width 351 height 20
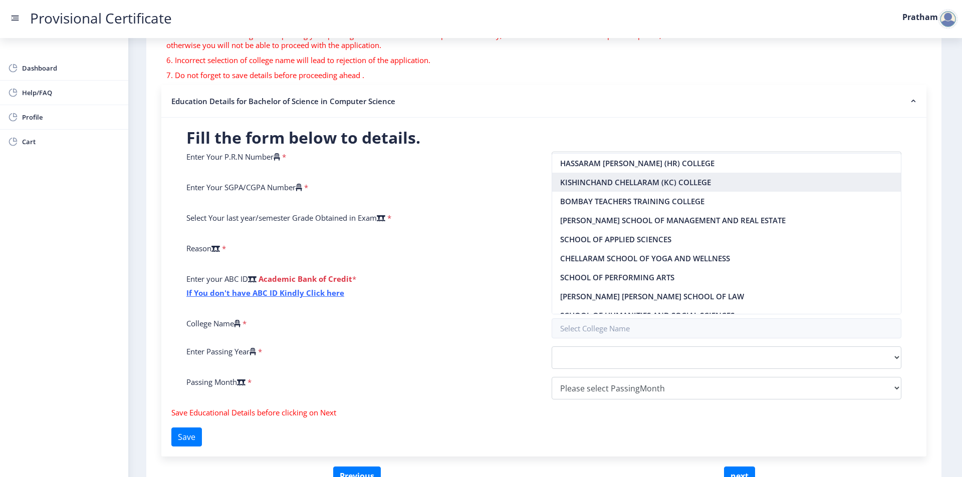
click at [633, 176] on nb-option "KISHINCHAND CHELLARAM (KC) COLLEGE" at bounding box center [726, 182] width 349 height 19
type input "KISHINCHAND CHELLARAM (KC) COLLEGE"
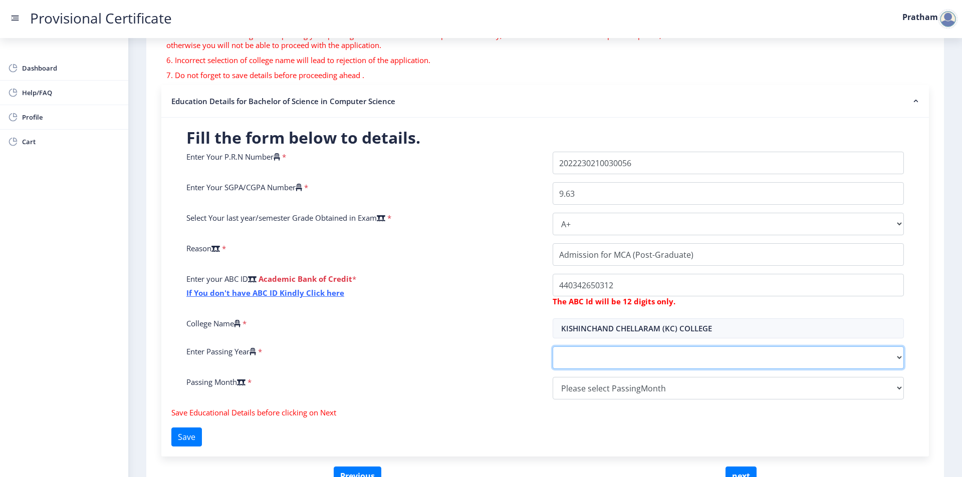
click at [590, 364] on select "2025 2024 2023 2022 2021 2020 2019 2018 2017 2016 2015 2014 2013 2012 2011 2010…" at bounding box center [727, 358] width 351 height 23
select select "2025"
click at [552, 347] on select "2025 2024 2023 2022 2021 2020 2019 2018 2017 2016 2015 2014 2013 2012 2011 2010…" at bounding box center [727, 358] width 351 height 23
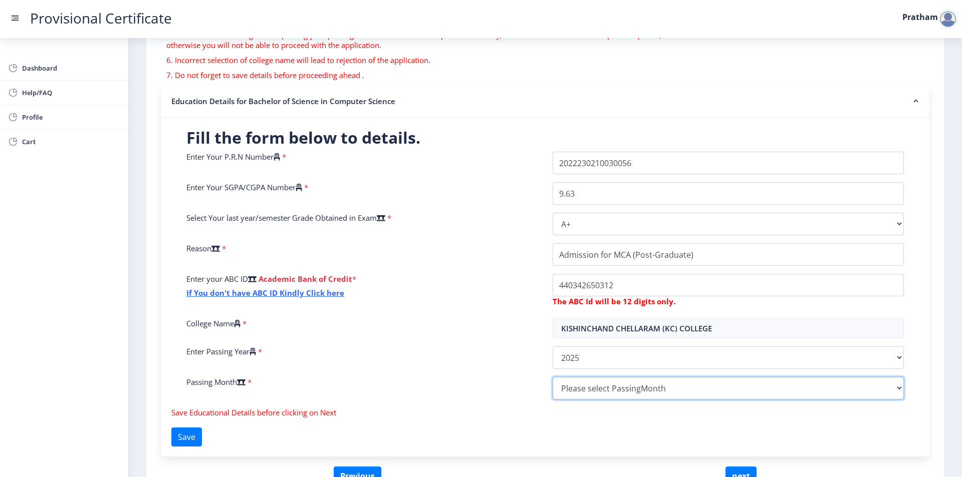
click at [592, 385] on select "Please select PassingMonth (01) January (02) February (03) March (04) April (05…" at bounding box center [727, 388] width 351 height 23
select select "July"
click at [552, 377] on select "Please select PassingMonth (01) January (02) February (03) March (04) April (05…" at bounding box center [727, 388] width 351 height 23
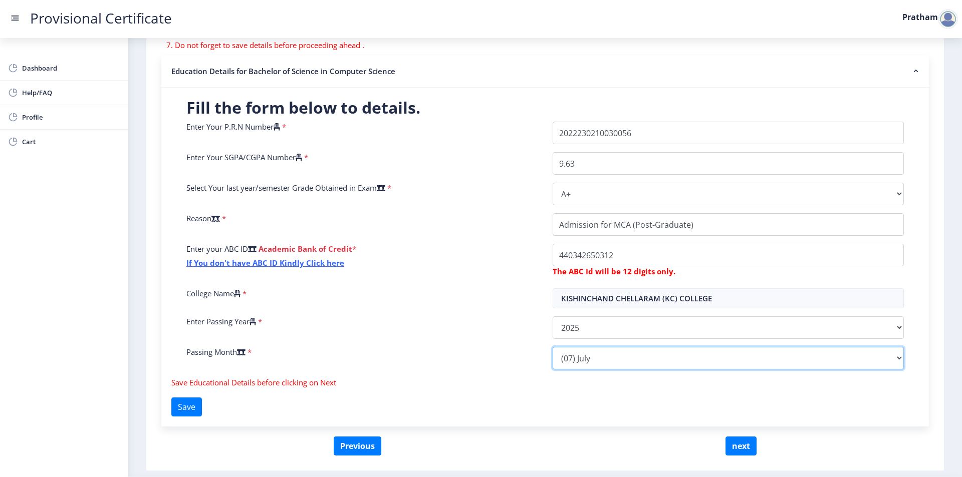
scroll to position [210, 0]
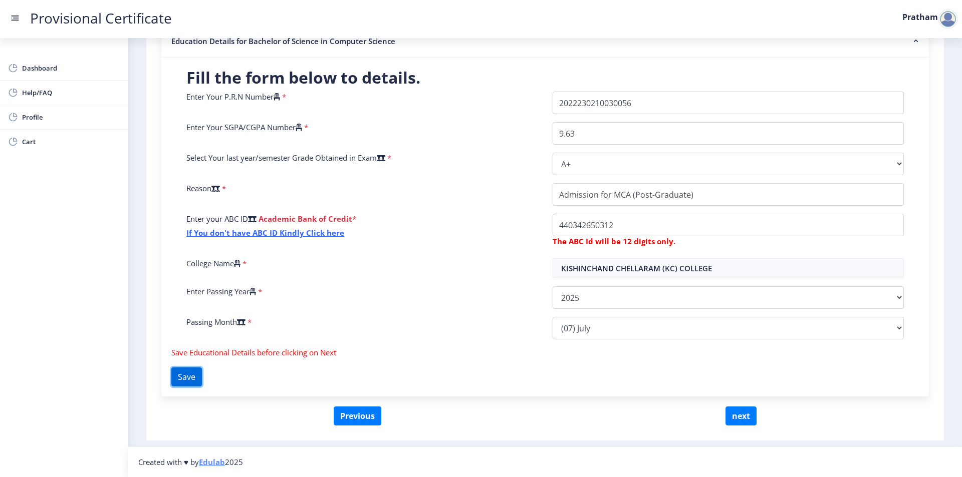
click at [185, 375] on button "Save" at bounding box center [186, 377] width 31 height 19
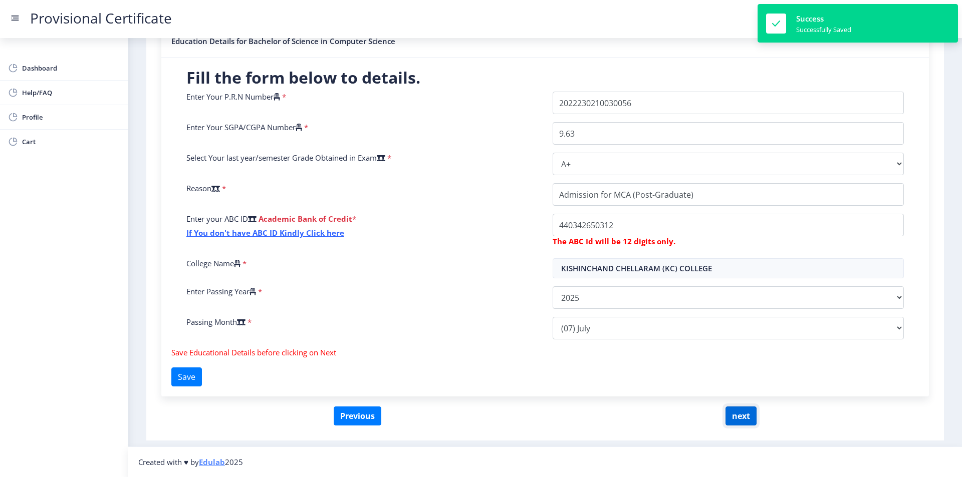
click at [731, 410] on button "next" at bounding box center [740, 416] width 31 height 19
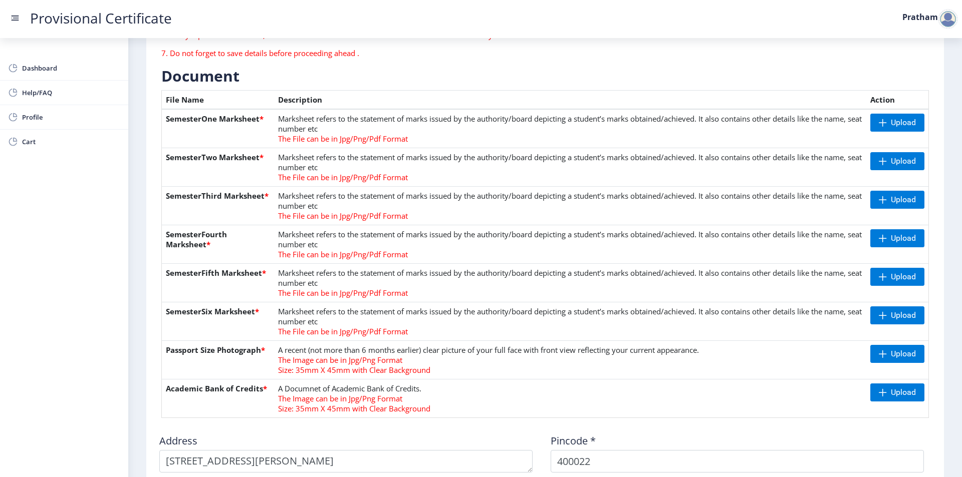
scroll to position [200, 0]
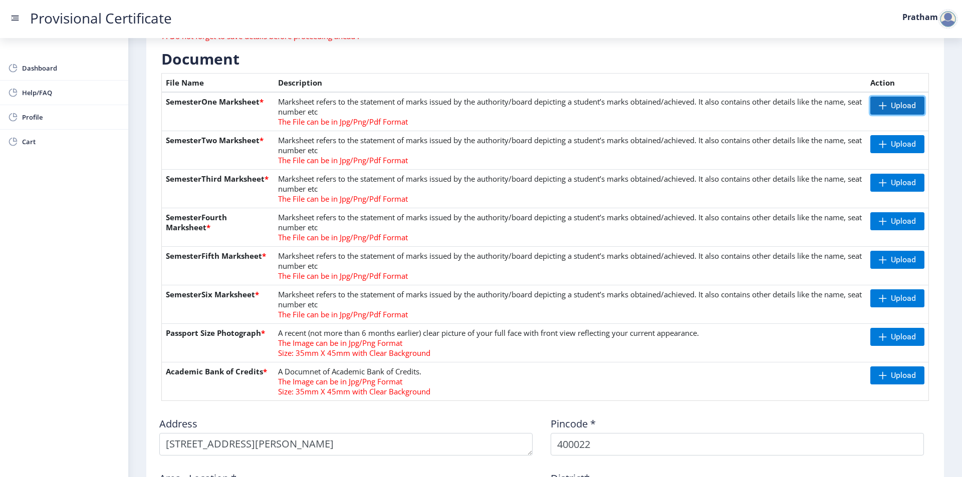
click at [898, 104] on span "Upload" at bounding box center [903, 106] width 25 height 10
click at [892, 112] on span "Upload" at bounding box center [897, 106] width 54 height 18
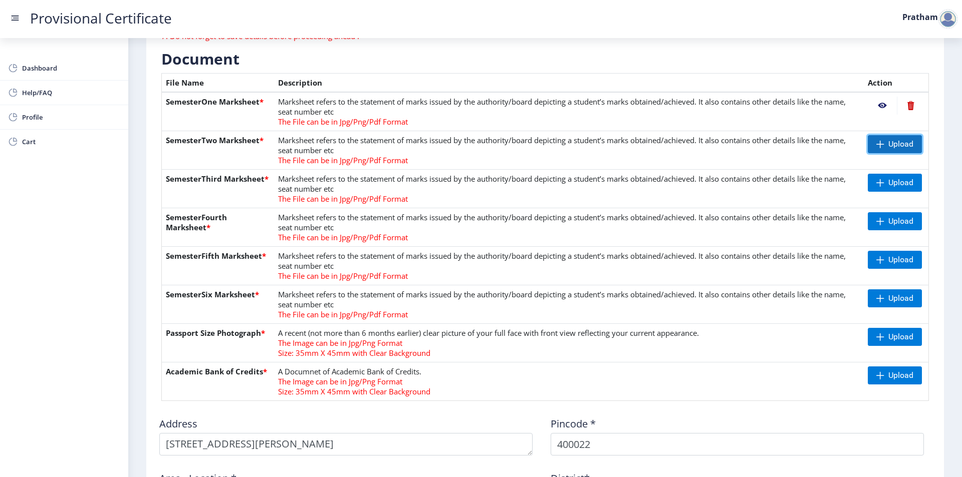
click at [889, 144] on span "Upload" at bounding box center [900, 144] width 25 height 10
click at [881, 192] on td "Upload" at bounding box center [895, 189] width 65 height 39
click at [888, 180] on span "Upload" at bounding box center [900, 183] width 25 height 10
click at [892, 219] on span "Upload" at bounding box center [900, 221] width 25 height 10
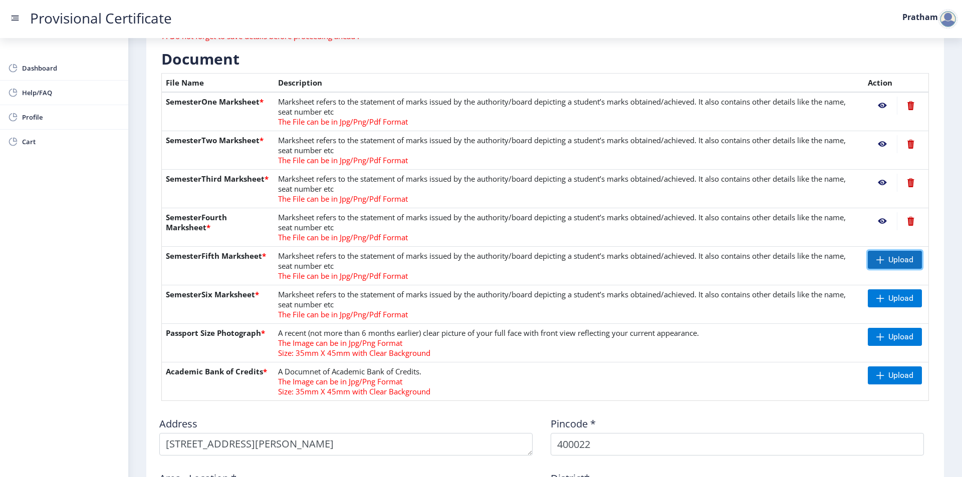
click at [897, 265] on span "Upload" at bounding box center [894, 260] width 54 height 18
click at [901, 300] on span "Upload" at bounding box center [900, 299] width 25 height 10
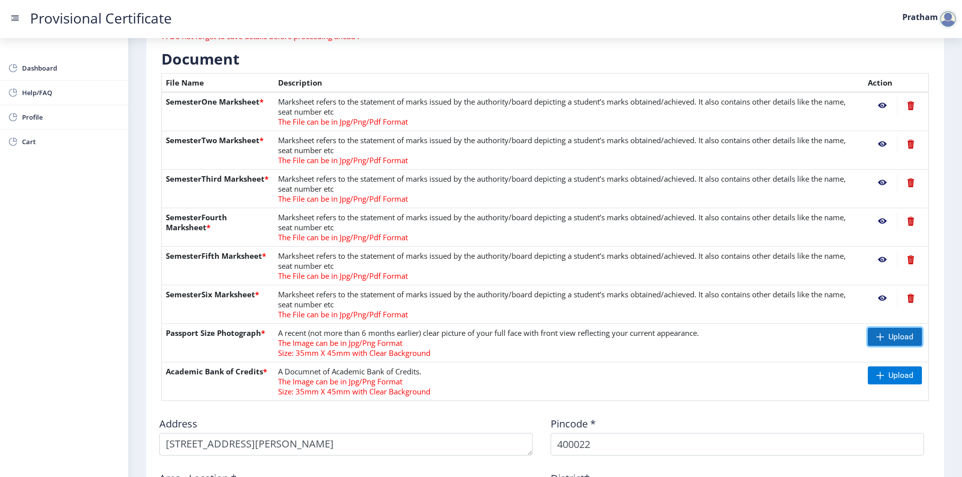
click at [878, 334] on span at bounding box center [880, 337] width 8 height 8
click at [903, 333] on span "Upload" at bounding box center [900, 337] width 25 height 10
click at [873, 377] on span "Upload" at bounding box center [894, 376] width 54 height 18
click at [888, 371] on span "Upload" at bounding box center [900, 376] width 25 height 10
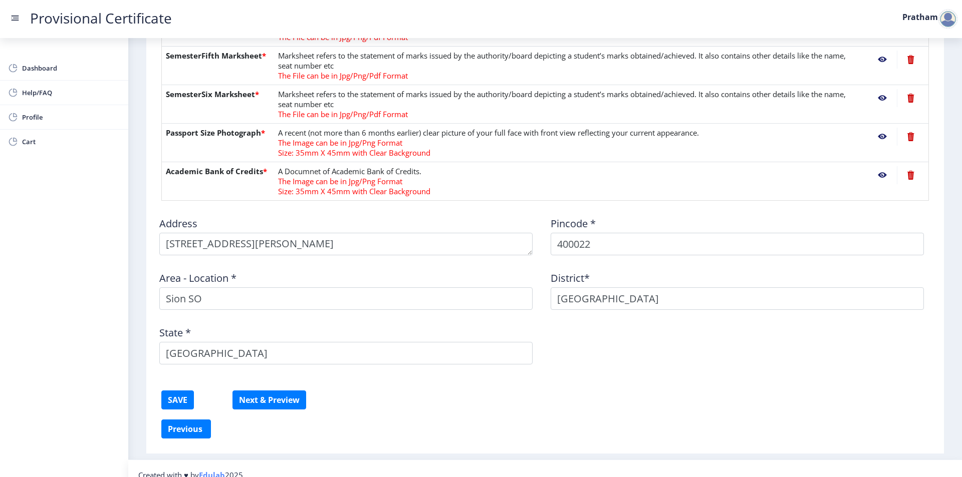
scroll to position [414, 0]
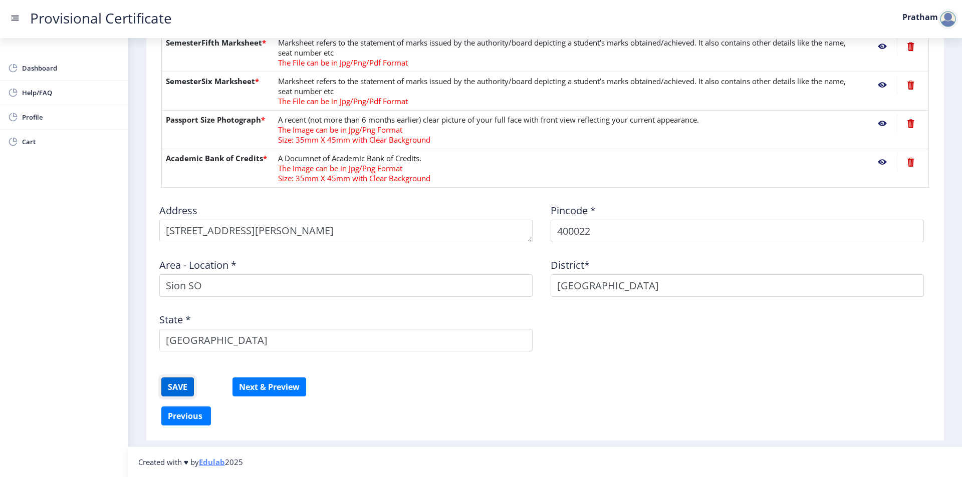
click at [168, 388] on button "SAVE" at bounding box center [177, 387] width 33 height 19
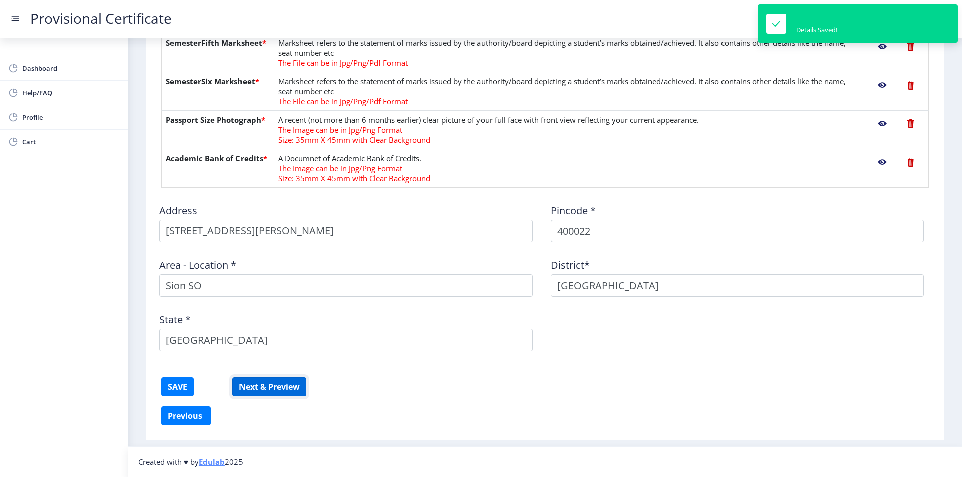
click at [245, 388] on button "Next & Preview" at bounding box center [269, 387] width 74 height 19
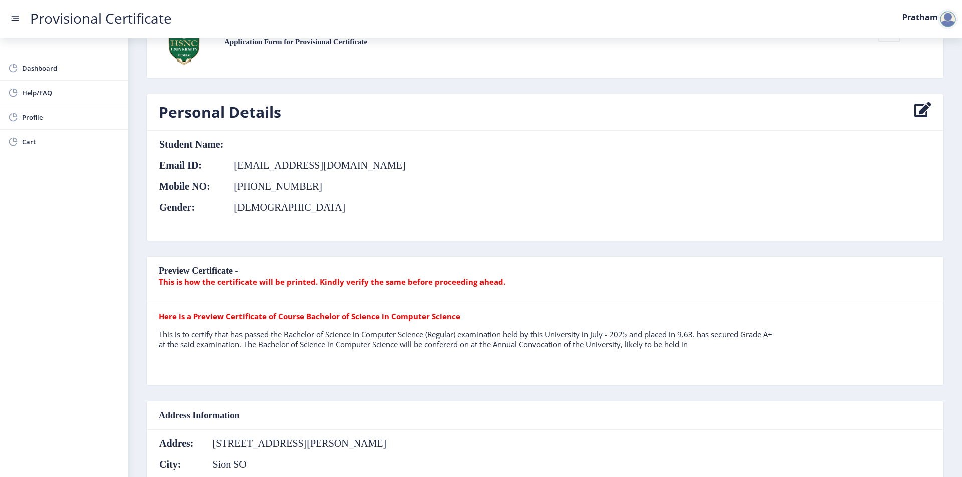
scroll to position [100, 0]
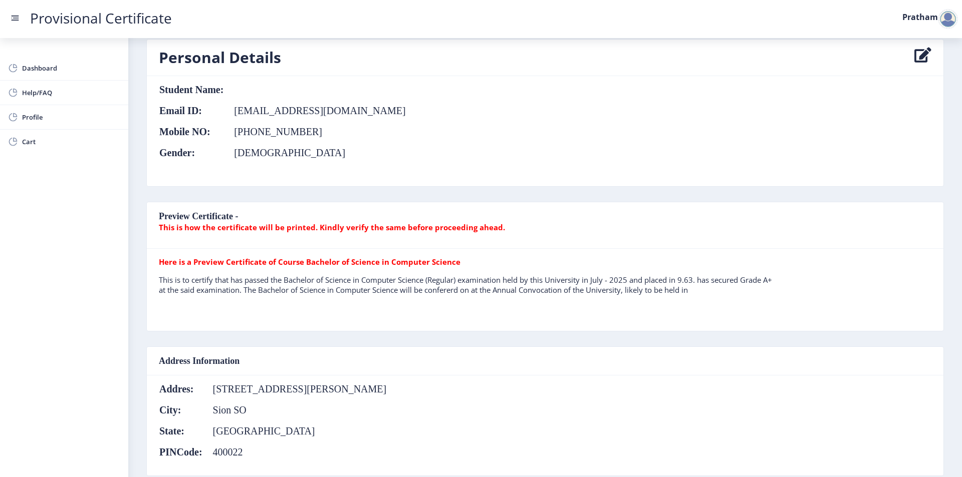
drag, startPoint x: 283, startPoint y: 256, endPoint x: 474, endPoint y: 252, distance: 190.4
click at [474, 252] on nb-card-body "Here is a Preview Certificate of Course Bachelor of Science in Computer Science…" at bounding box center [545, 290] width 796 height 82
click at [367, 289] on p "This is to certify that has passed the Bachelor of Science in Computer Science …" at bounding box center [468, 285] width 618 height 20
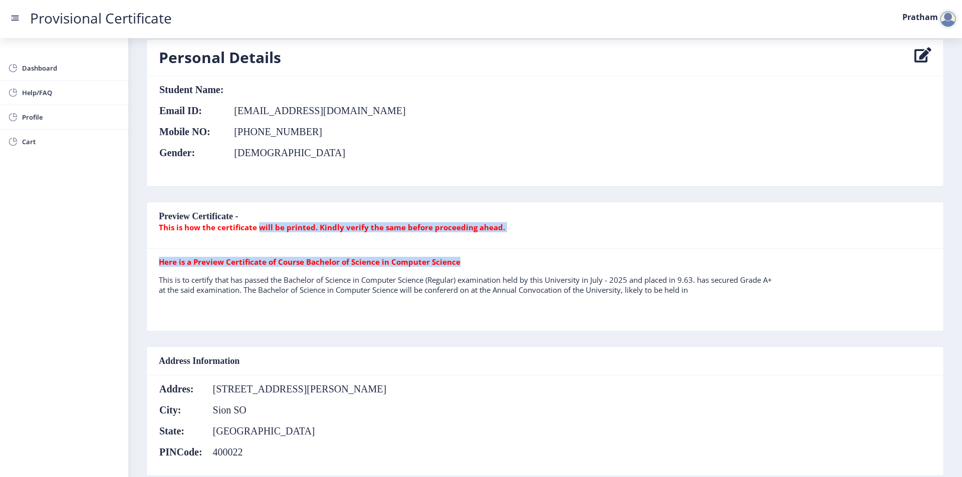
drag, startPoint x: 265, startPoint y: 223, endPoint x: 458, endPoint y: 261, distance: 196.5
click at [458, 261] on nb-card "Preview Certificate - This is how the certificate will be printed. Kindly verif…" at bounding box center [544, 267] width 797 height 130
click at [450, 234] on nb-card-header "Preview Certificate - This is how the certificate will be printed. Kindly verif…" at bounding box center [545, 225] width 796 height 47
click at [449, 226] on b "This is how the certificate will be printed. Kindly verify the same before proc…" at bounding box center [332, 227] width 346 height 10
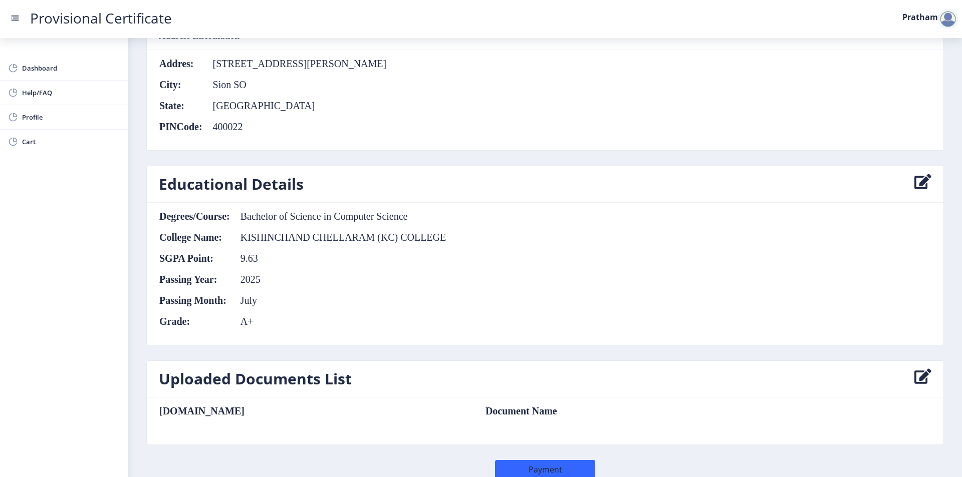
scroll to position [451, 0]
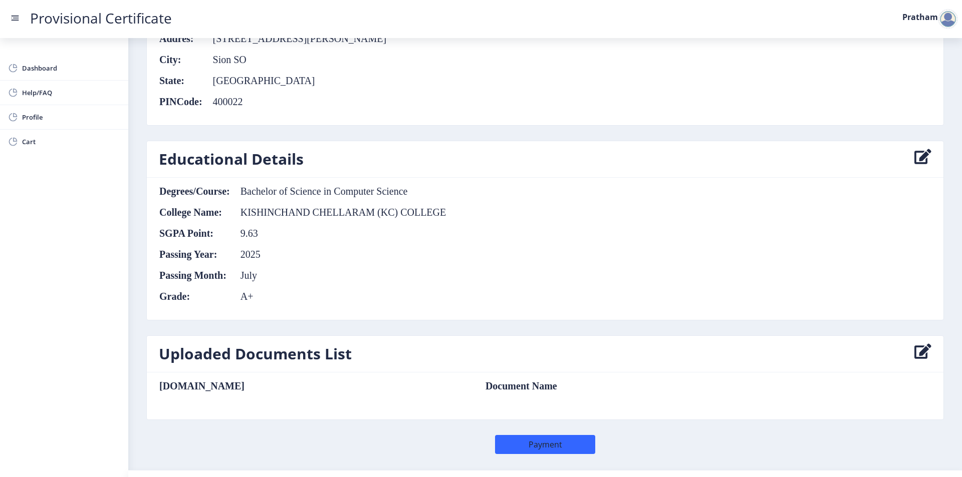
click at [920, 352] on icon at bounding box center [922, 354] width 17 height 20
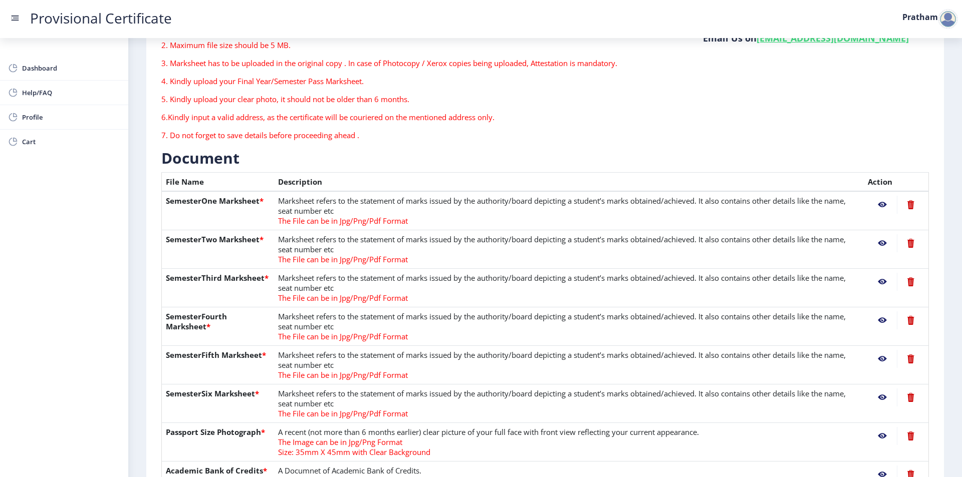
scroll to position [100, 0]
click at [882, 206] on nb-action at bounding box center [881, 206] width 29 height 18
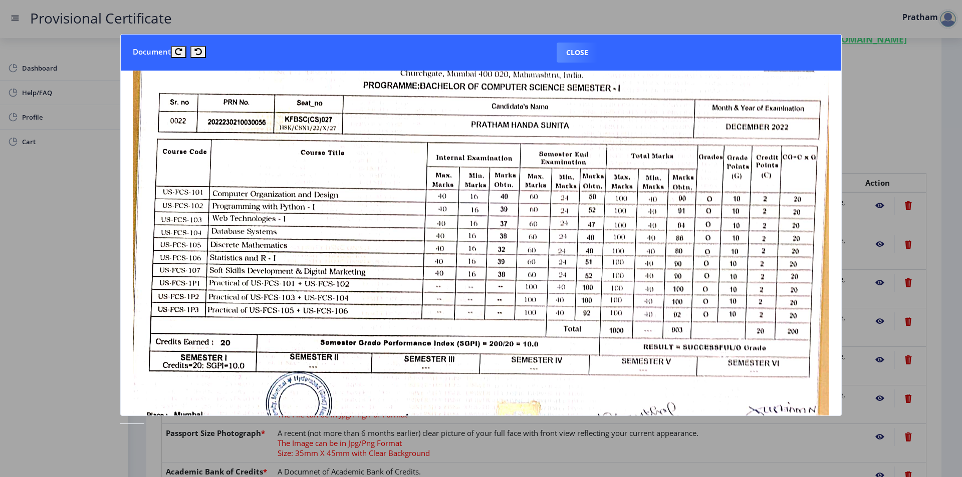
scroll to position [250, 0]
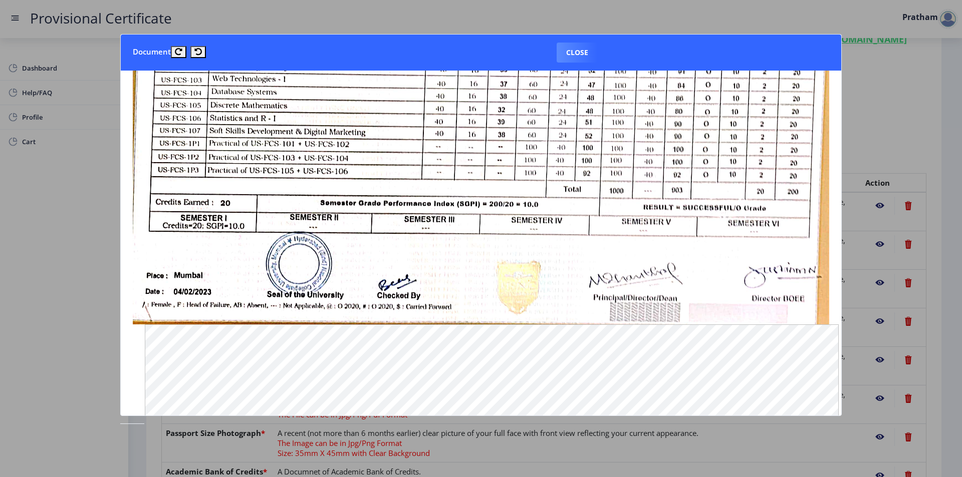
click at [875, 69] on div at bounding box center [481, 238] width 962 height 477
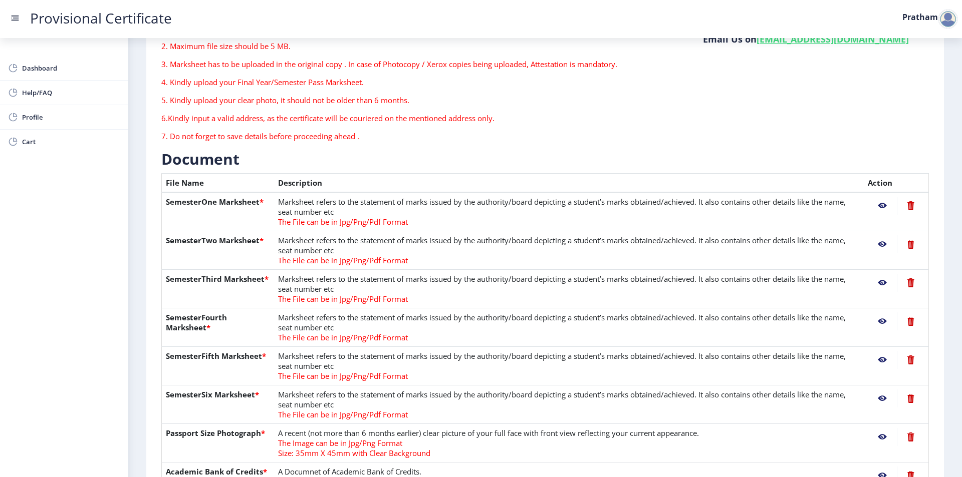
scroll to position [301, 0]
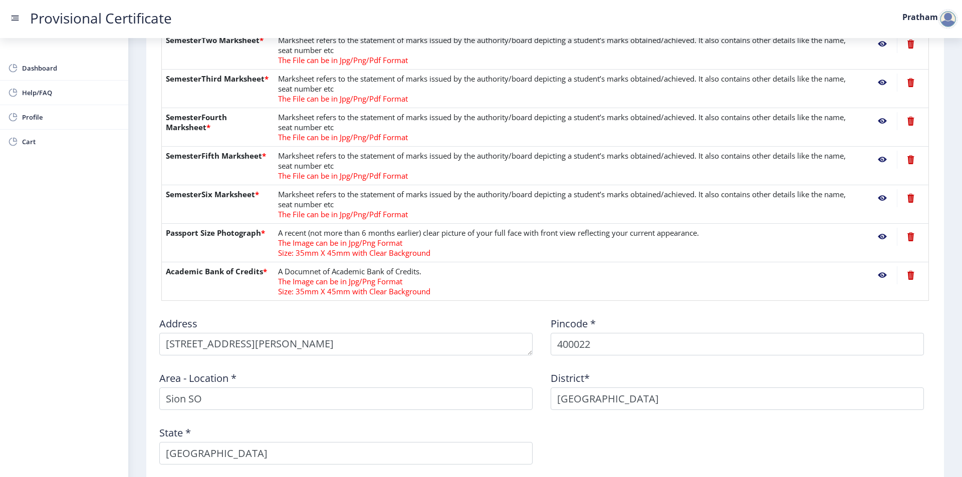
click at [890, 279] on nb-action at bounding box center [881, 275] width 29 height 18
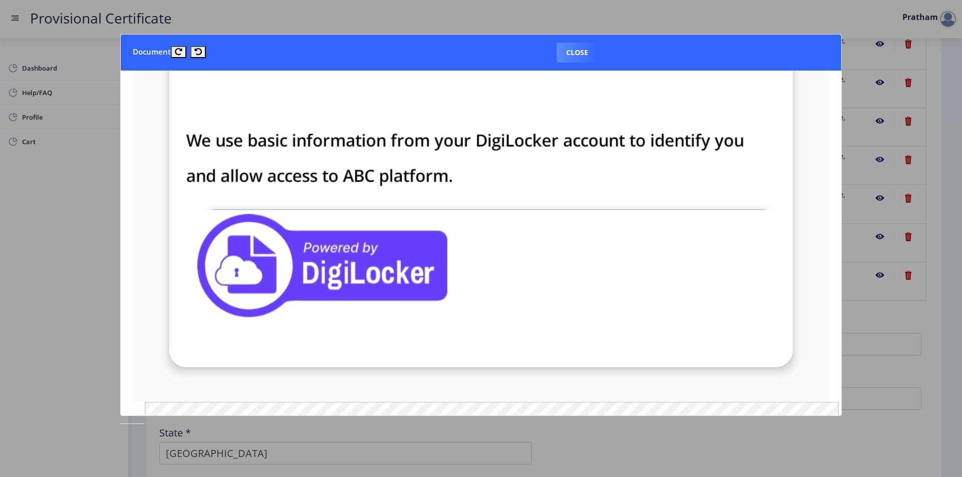
click at [43, 123] on div at bounding box center [481, 238] width 962 height 477
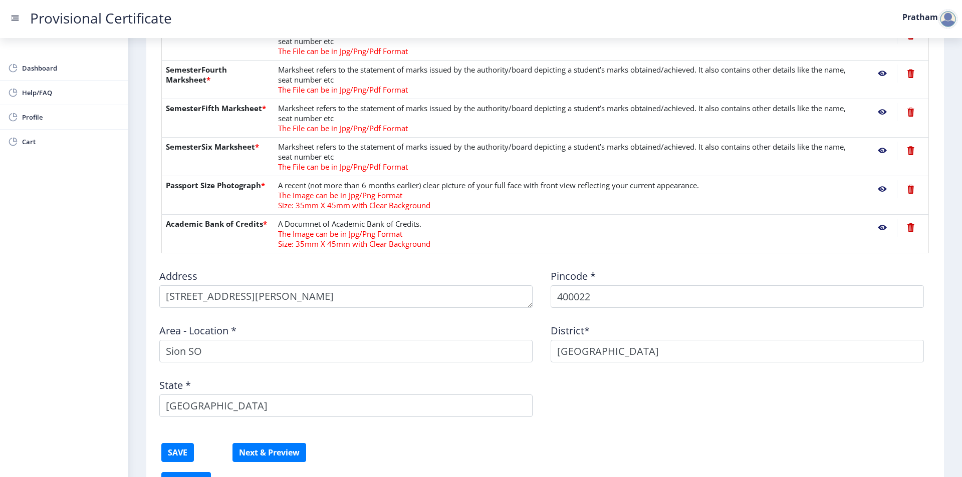
scroll to position [414, 0]
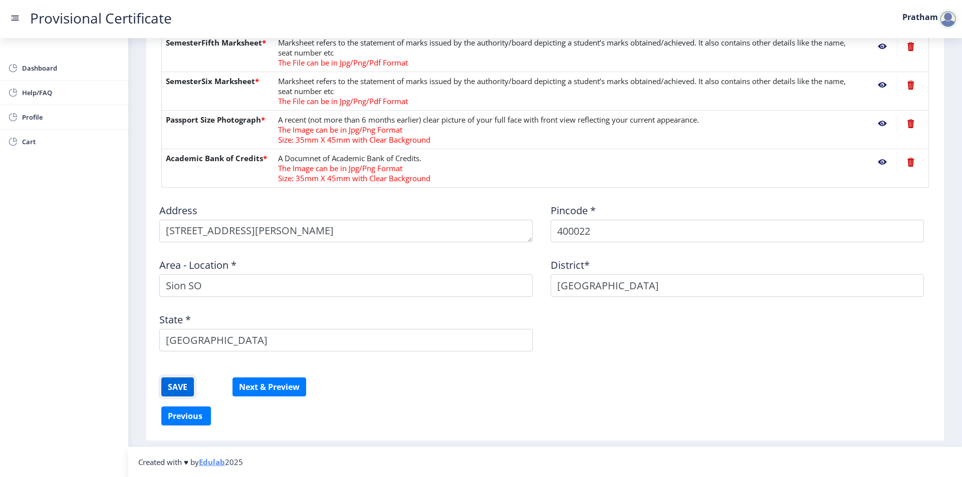
click at [175, 392] on button "SAVE" at bounding box center [177, 387] width 33 height 19
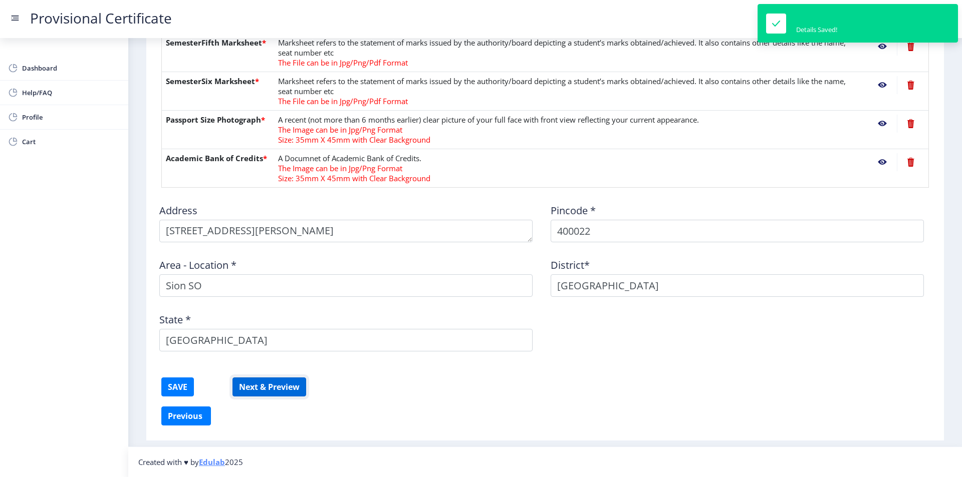
click at [278, 382] on button "Next & Preview" at bounding box center [269, 387] width 74 height 19
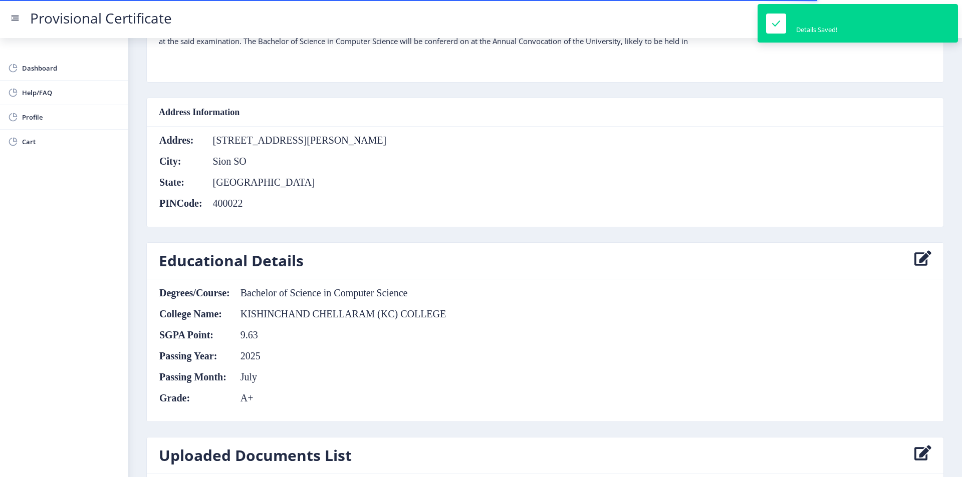
scroll to position [474, 0]
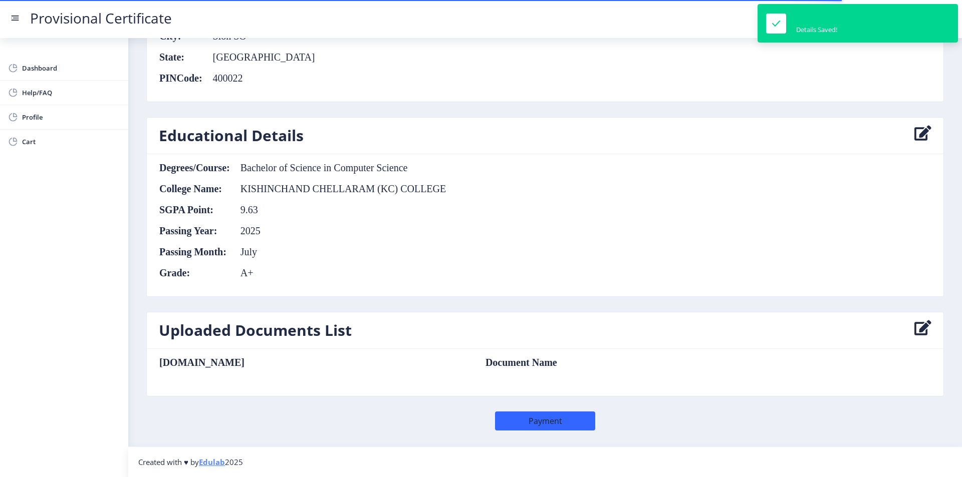
click at [475, 362] on td "Document Name" at bounding box center [626, 362] width 302 height 11
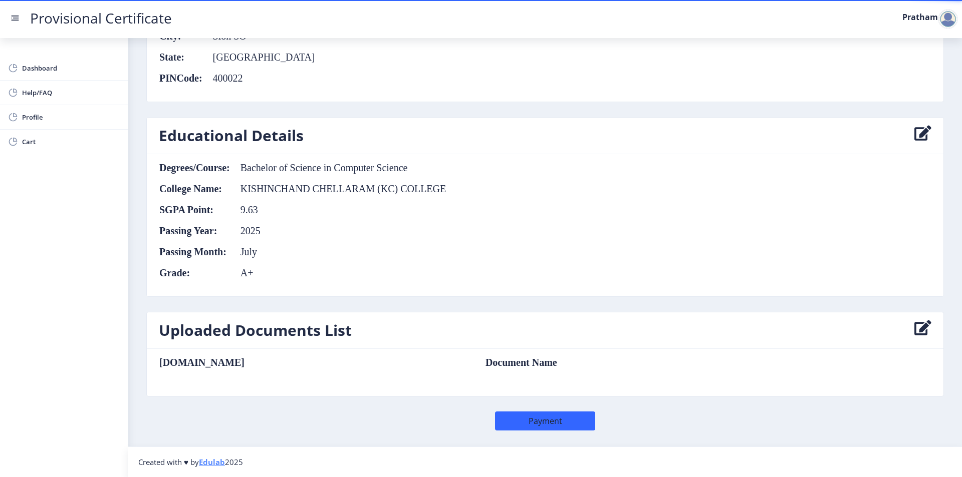
drag, startPoint x: 422, startPoint y: 359, endPoint x: 521, endPoint y: 383, distance: 102.2
click at [475, 359] on td "Document Name" at bounding box center [626, 362] width 302 height 11
click at [521, 383] on table "Sr.No Document Name" at bounding box center [468, 372] width 618 height 31
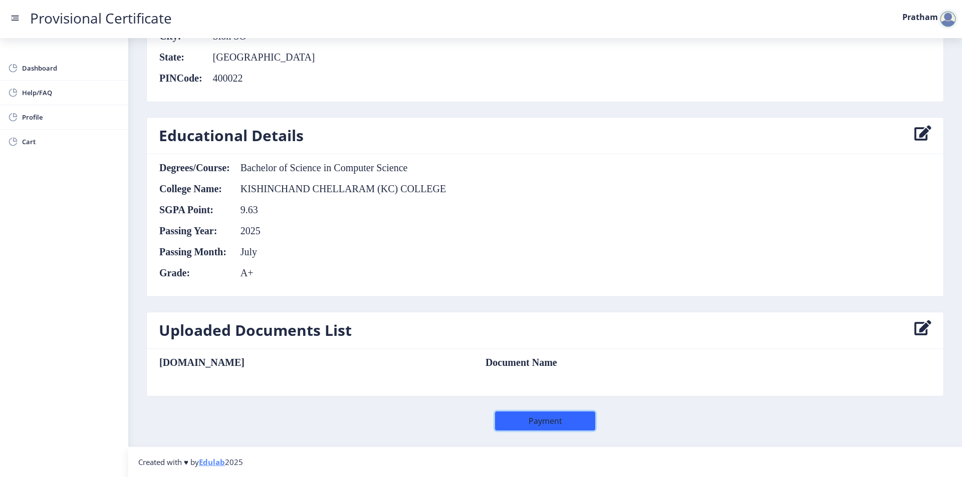
click at [539, 418] on button "Payment" at bounding box center [545, 421] width 100 height 19
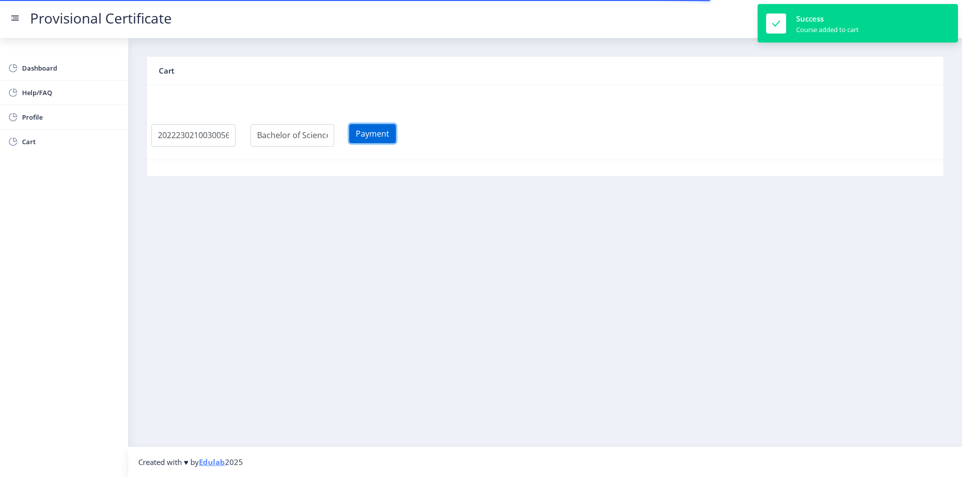
click at [371, 136] on button "Payment" at bounding box center [372, 133] width 47 height 19
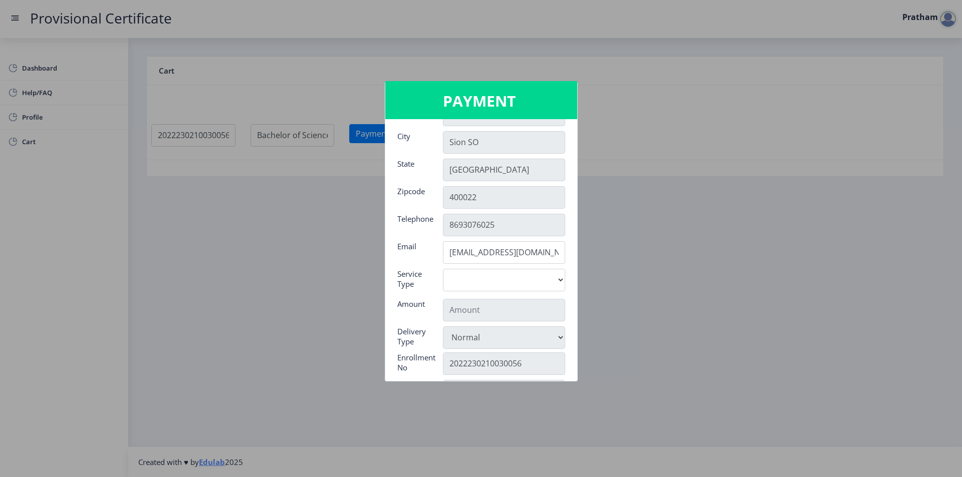
scroll to position [150, 0]
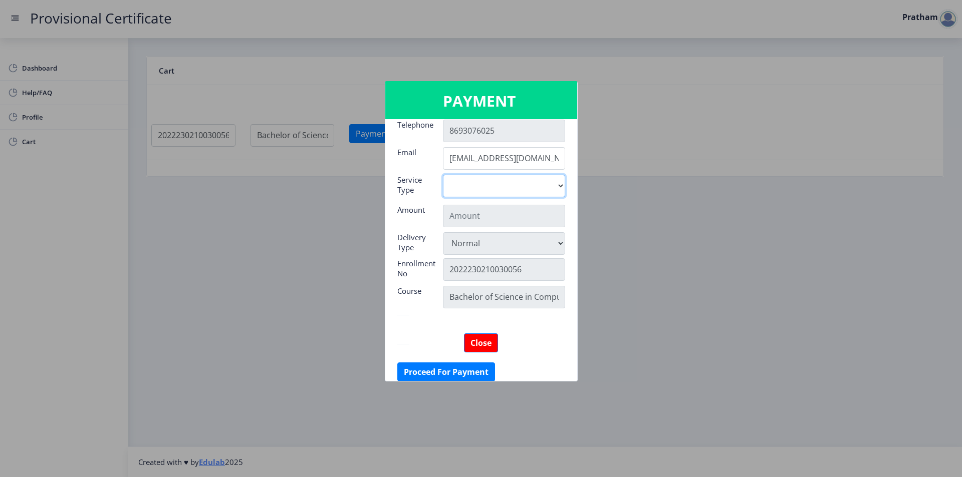
click at [496, 183] on select "Digital" at bounding box center [504, 186] width 122 height 23
select select "old"
click at [443, 175] on select "Digital" at bounding box center [504, 186] width 122 height 23
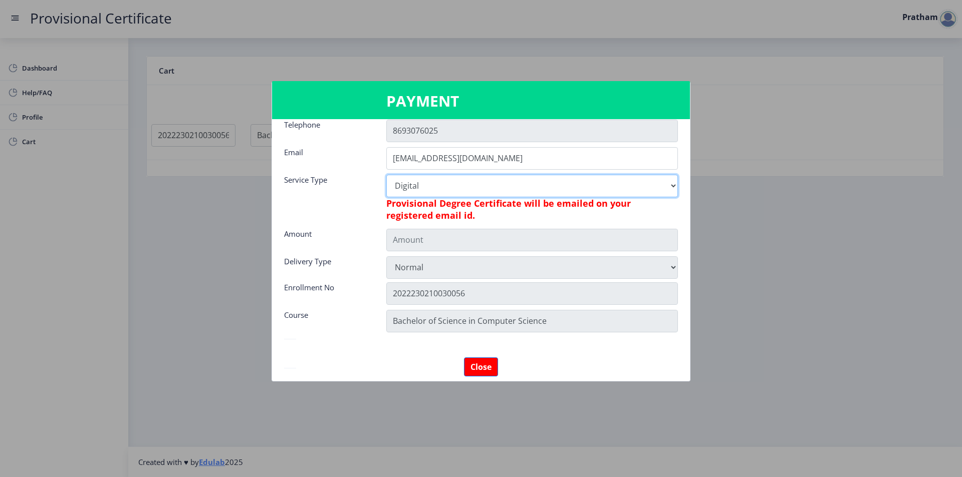
type input "795"
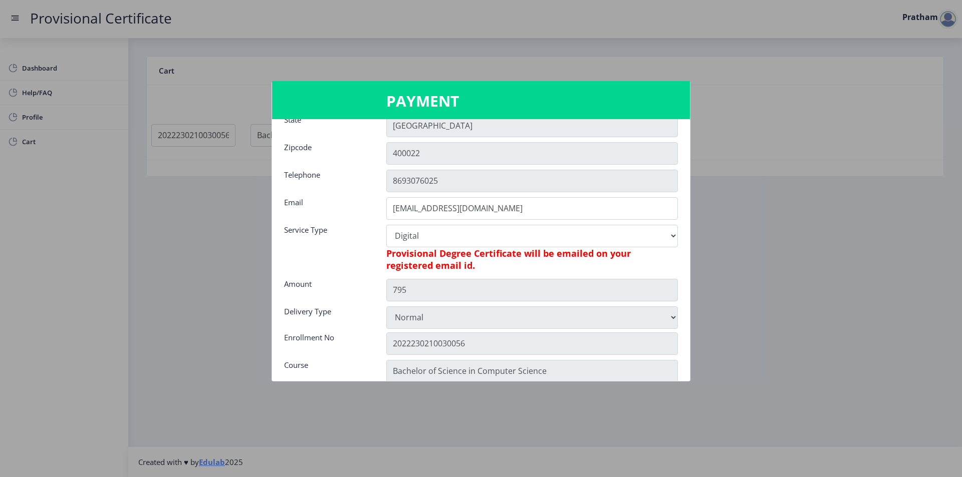
scroll to position [50, 0]
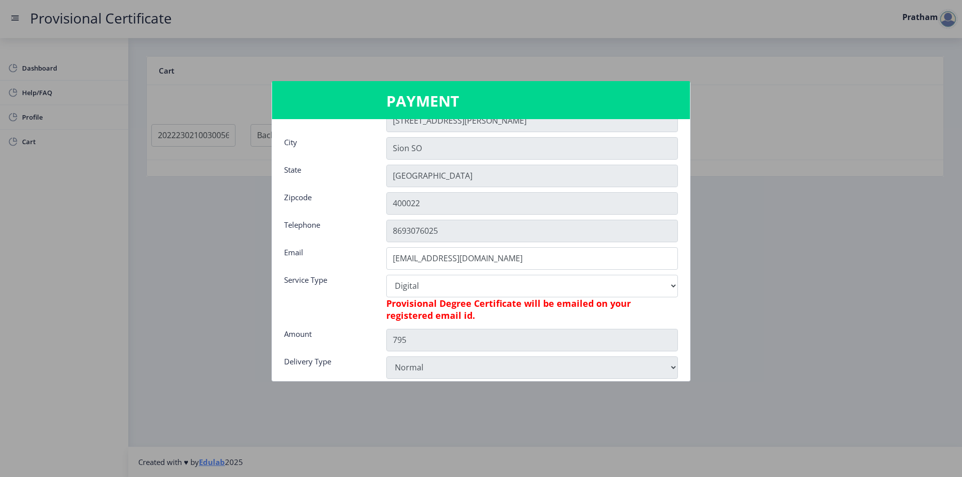
click at [513, 273] on nb-card-body "Name Pratham Address Room No 17, 2nd Floor, Laxmi Bhuvan , Near Regal Heights ,…" at bounding box center [481, 250] width 418 height 262
click at [511, 279] on select "Digital" at bounding box center [532, 286] width 292 height 23
click at [507, 281] on select "Digital" at bounding box center [532, 286] width 292 height 23
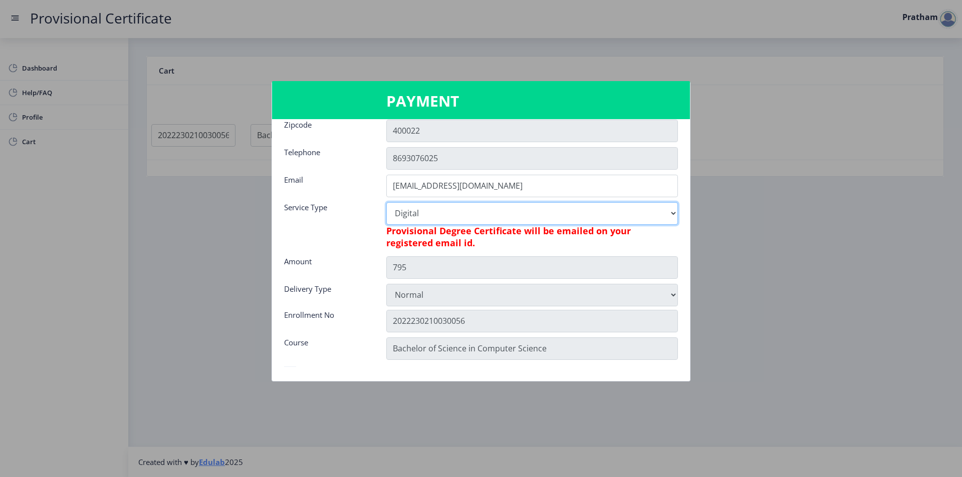
scroll to position [183, 0]
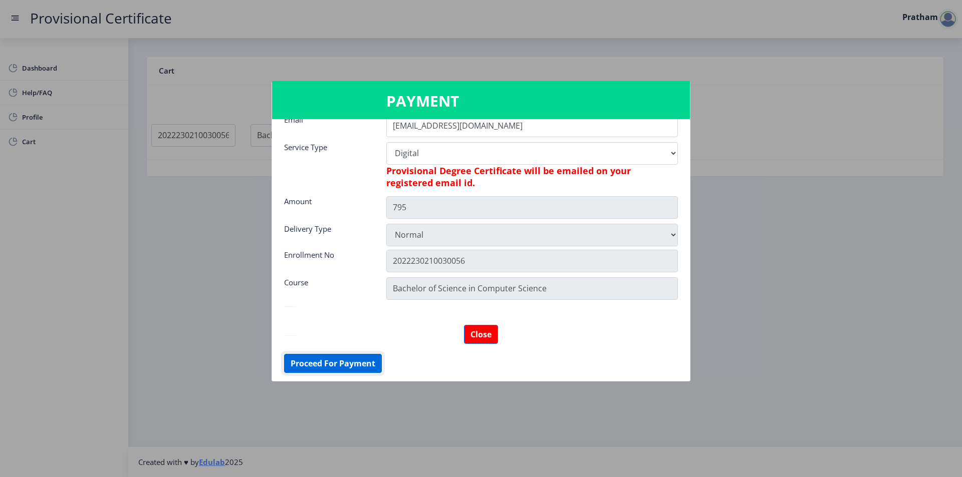
click at [323, 358] on button "Proceed For Payment" at bounding box center [333, 363] width 98 height 19
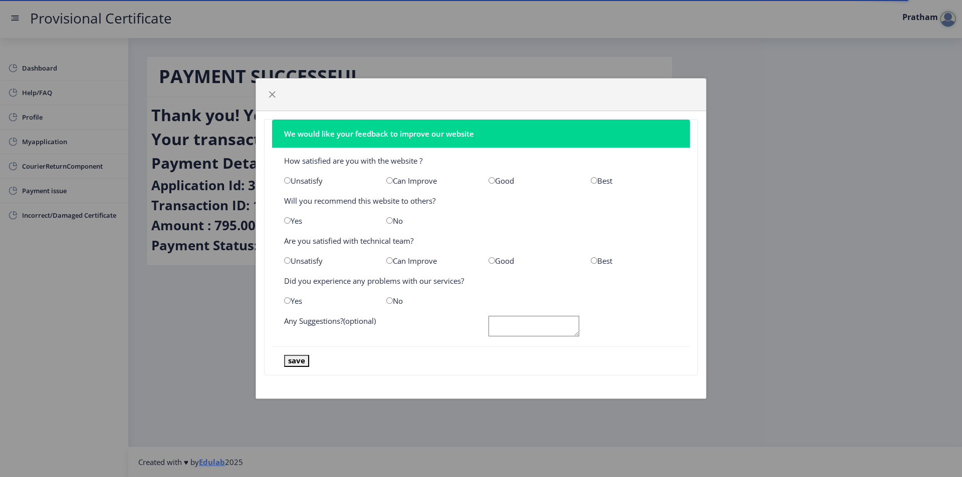
click at [596, 186] on nb-card-body "How satisfied are you with the website ? Unsatisfy Can Improve Good Best Will y…" at bounding box center [481, 247] width 418 height 199
click at [593, 181] on input "radio" at bounding box center [594, 180] width 7 height 7
radio input "true"
click at [290, 219] on input "radio" at bounding box center [287, 220] width 7 height 7
radio input "true"
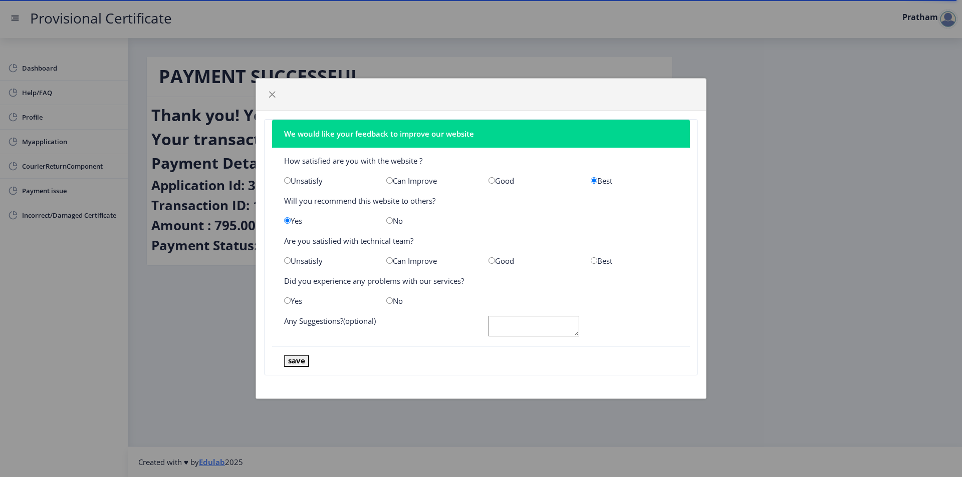
click at [595, 261] on input "radio" at bounding box center [594, 260] width 7 height 7
radio input "true"
click at [282, 300] on div "Yes" at bounding box center [327, 301] width 102 height 10
click at [298, 306] on div "Yes" at bounding box center [327, 301] width 102 height 10
click at [292, 304] on div "Yes" at bounding box center [327, 301] width 102 height 10
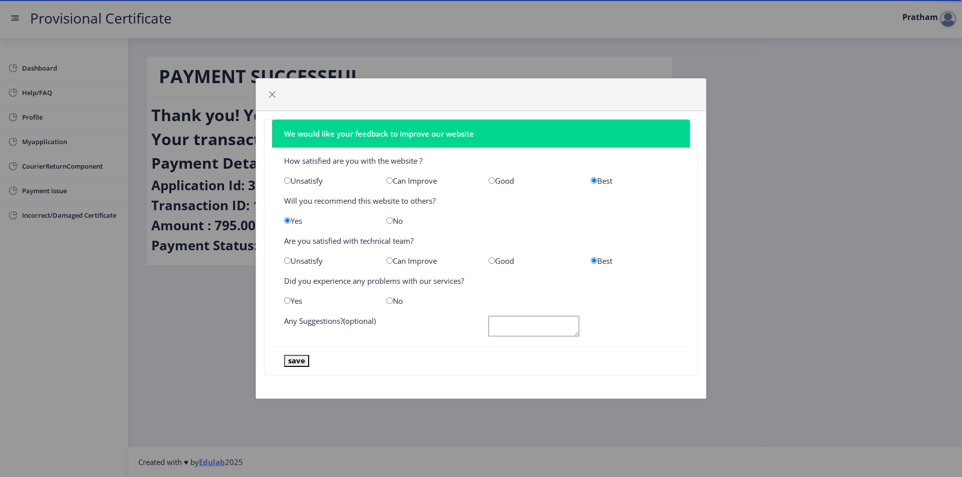
click at [287, 299] on input "radio" at bounding box center [287, 301] width 7 height 7
radio input "true"
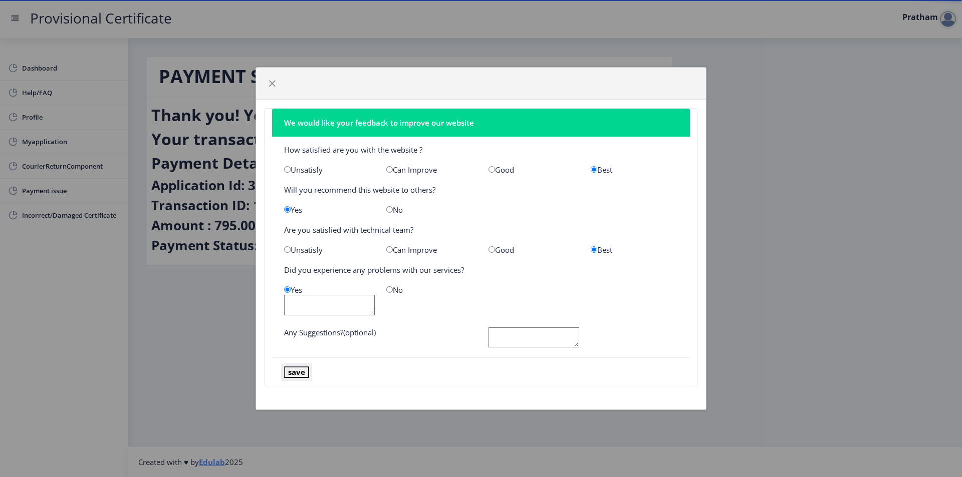
click at [297, 369] on button "save" at bounding box center [296, 373] width 25 height 12
click at [233, 321] on div "We would like your feedback to improve our website How satisfied are you with t…" at bounding box center [481, 238] width 962 height 477
